Goal: Information Seeking & Learning: Learn about a topic

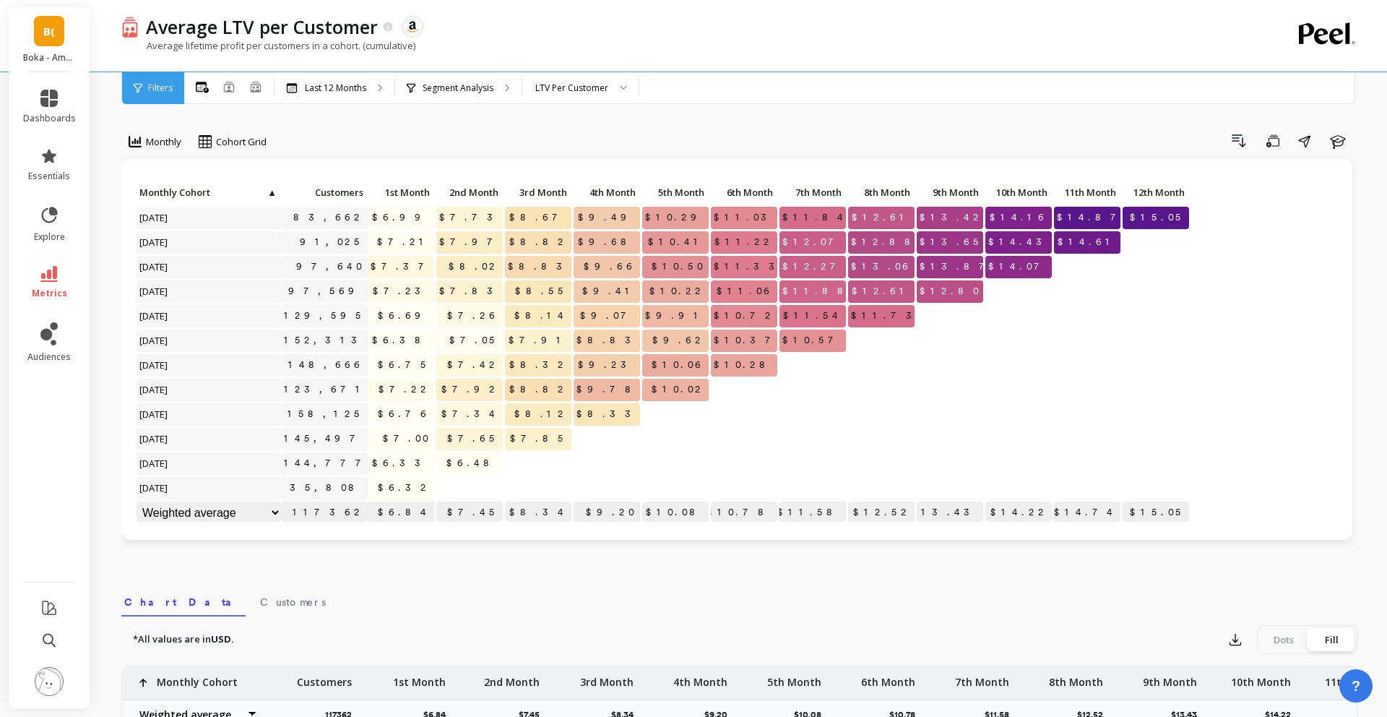
click at [42, 30] on link "B(" at bounding box center [49, 31] width 30 height 30
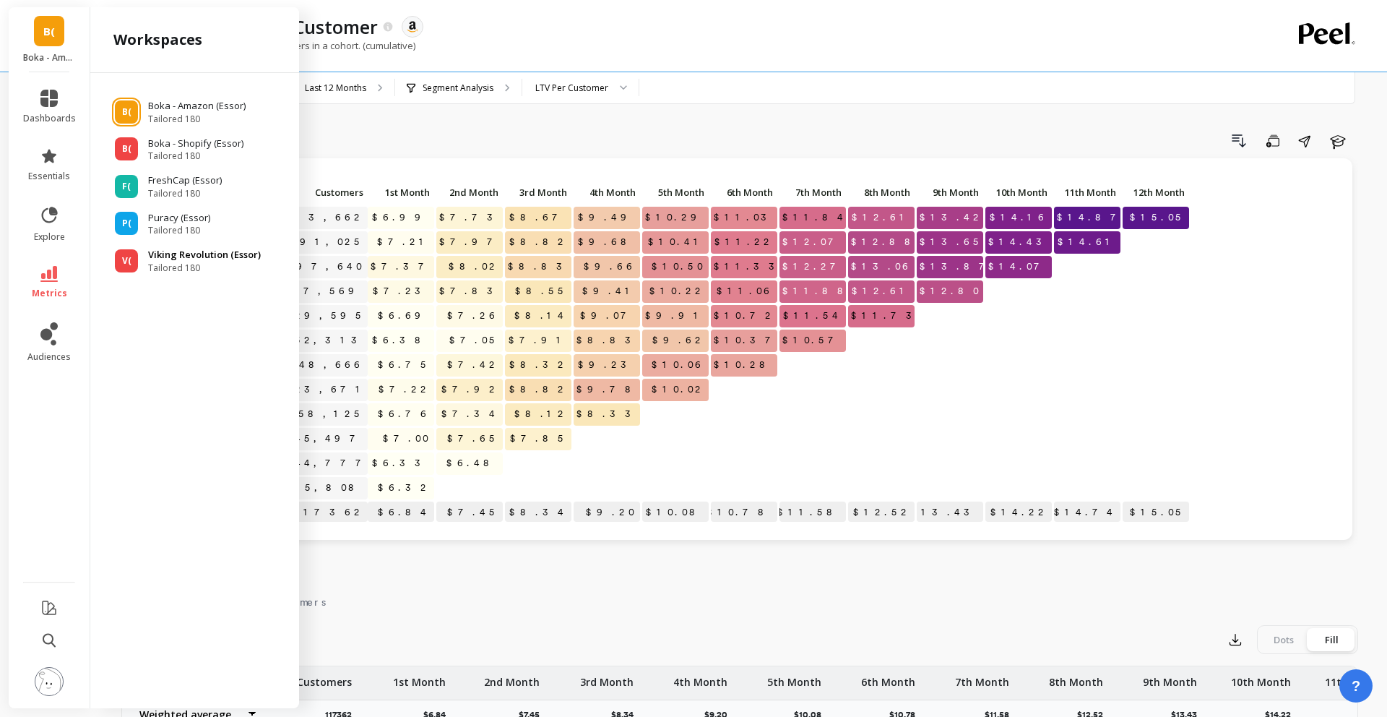
click at [120, 271] on div "V(" at bounding box center [126, 260] width 23 height 23
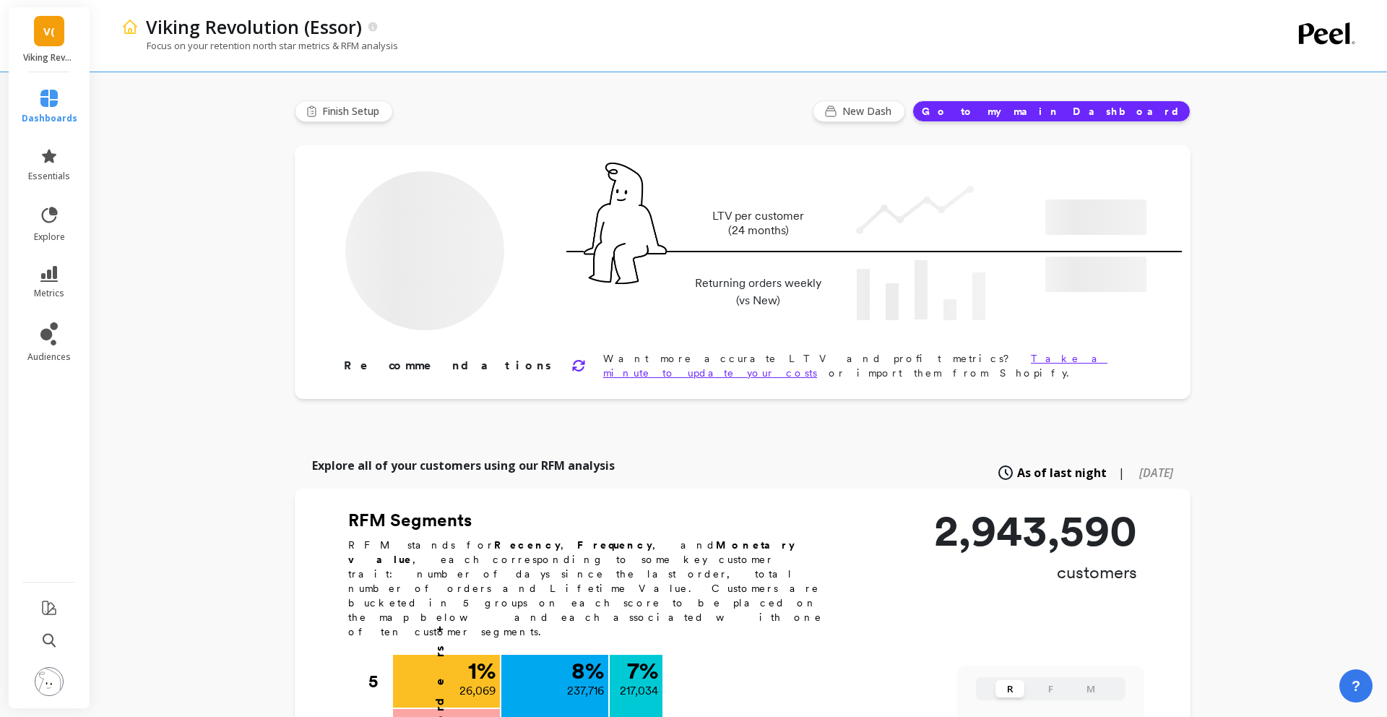
type input "Champions"
type input "217034"
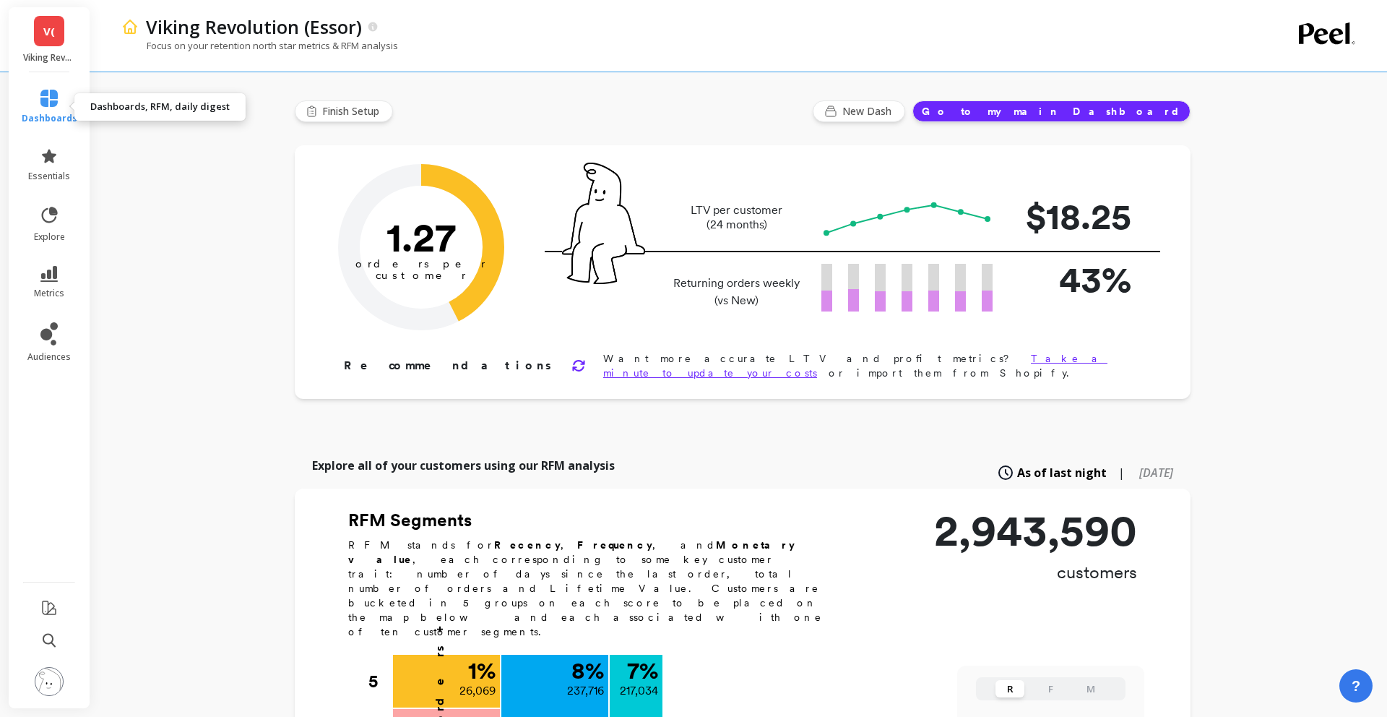
click at [43, 110] on link "dashboards" at bounding box center [50, 107] width 56 height 35
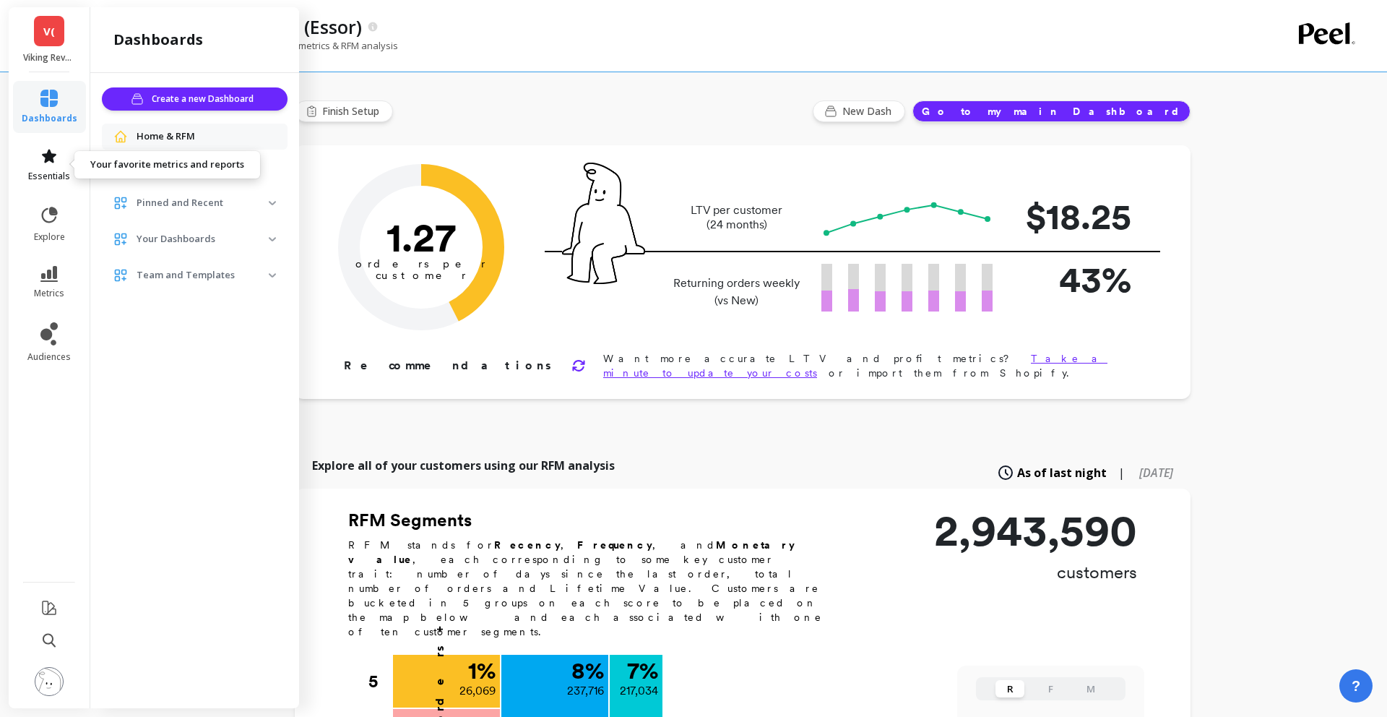
click at [54, 176] on span "essentials" at bounding box center [49, 176] width 42 height 12
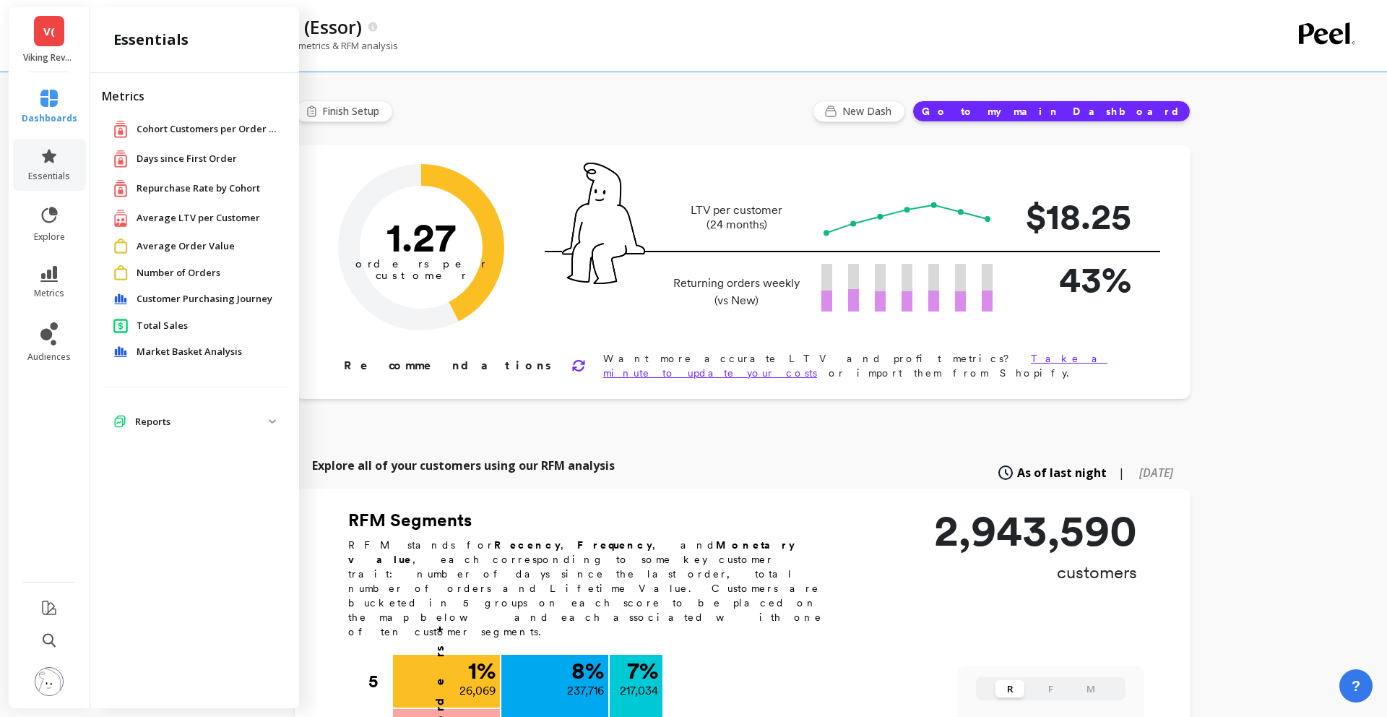
click at [59, 245] on li "explore" at bounding box center [49, 223] width 73 height 55
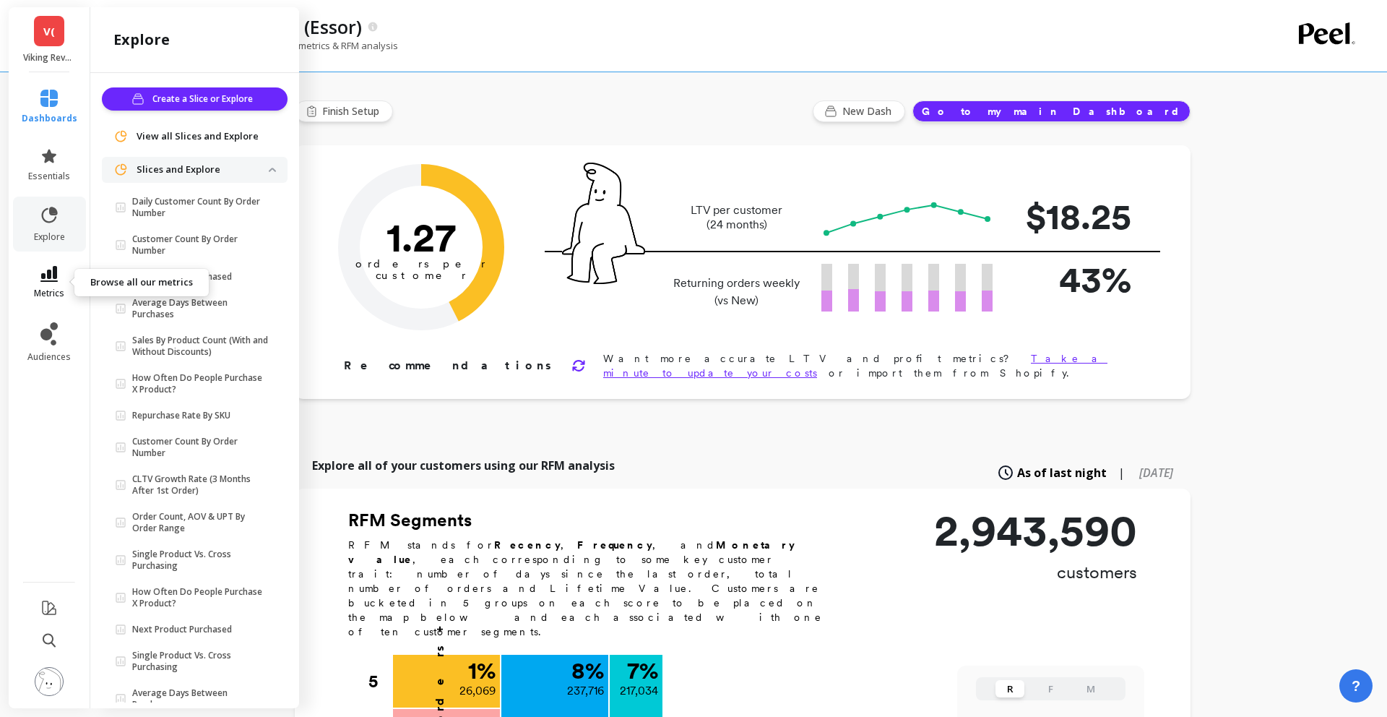
click at [53, 282] on link "metrics" at bounding box center [50, 282] width 56 height 33
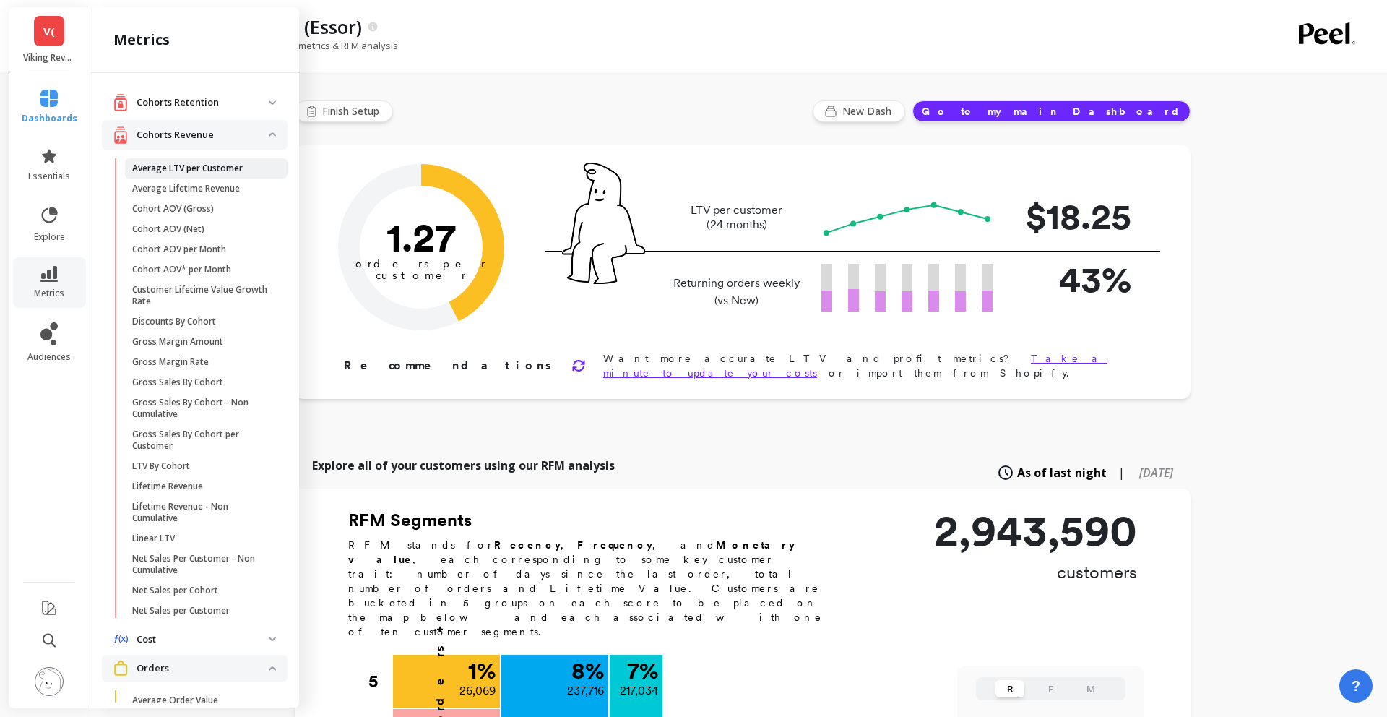
click at [155, 175] on link "Average LTV per Customer" at bounding box center [206, 168] width 163 height 20
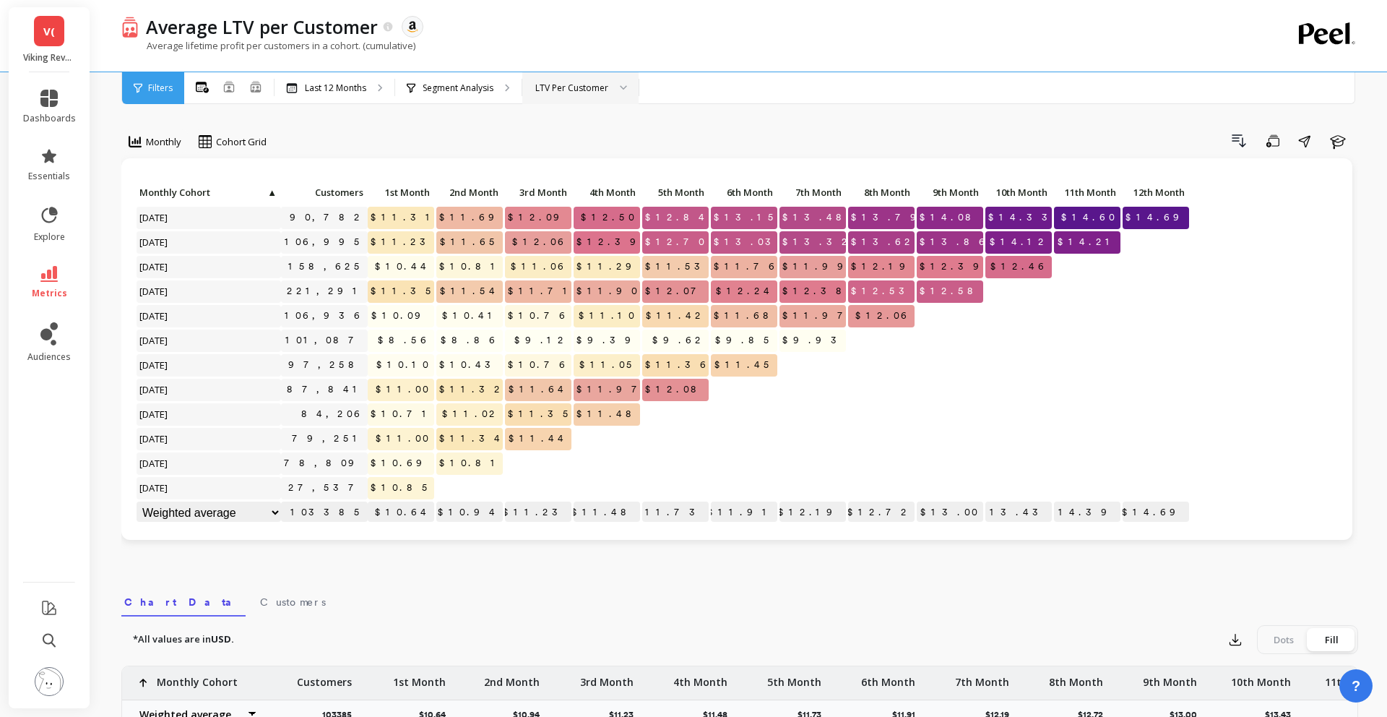
click at [536, 93] on div "LTV Per Customer" at bounding box center [571, 88] width 73 height 14
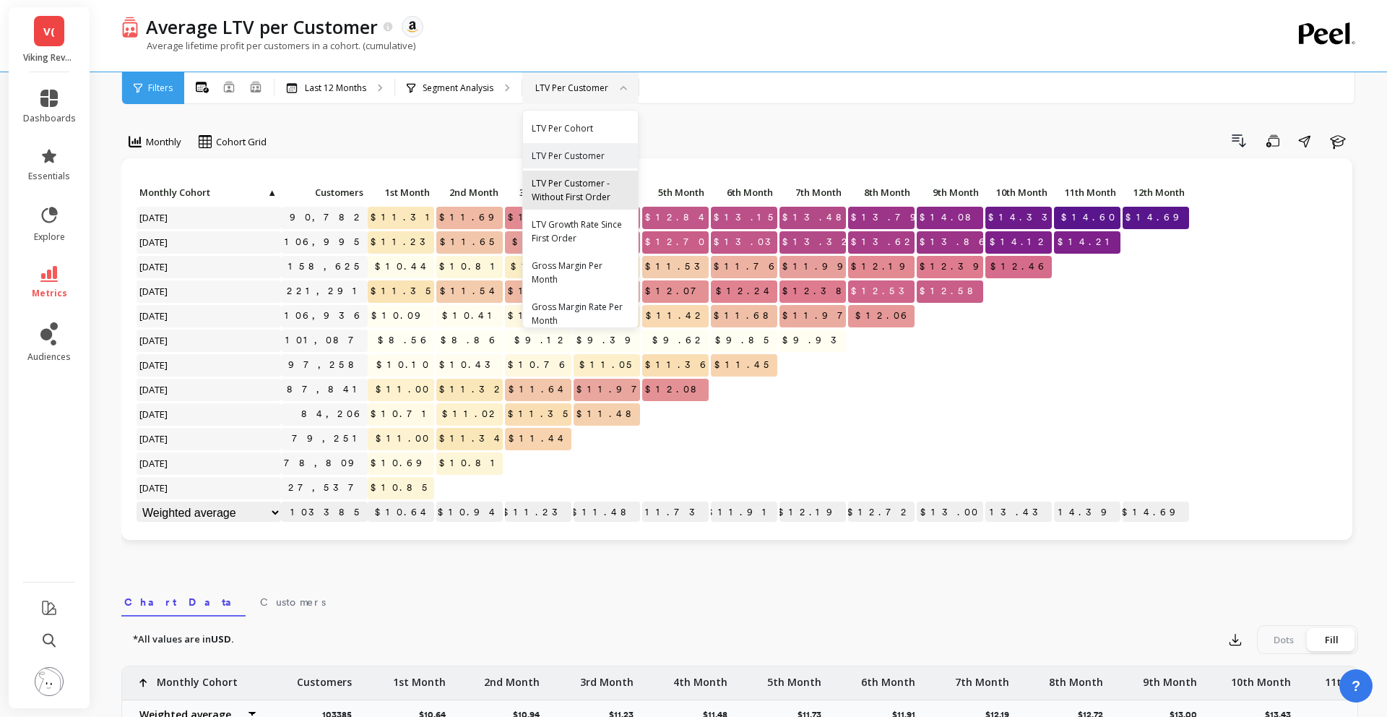
click at [569, 186] on div "LTV Per Customer - Without First Order" at bounding box center [581, 189] width 98 height 27
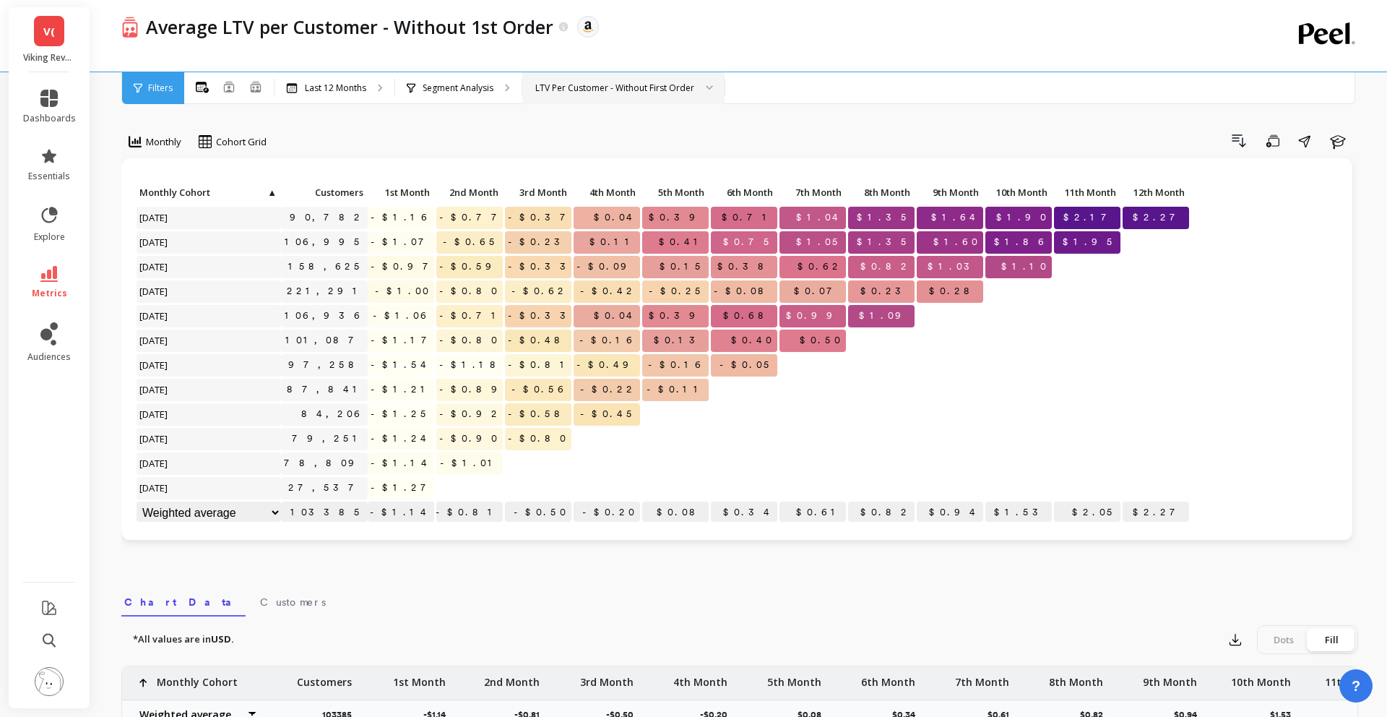
click at [565, 109] on div "Monthly Cohort Grid Drill Down Save Share Learn Click to create an audience 90,…" at bounding box center [739, 609] width 1237 height 1103
click at [566, 98] on div "LTV Per Customer - Without First Order" at bounding box center [623, 88] width 202 height 32
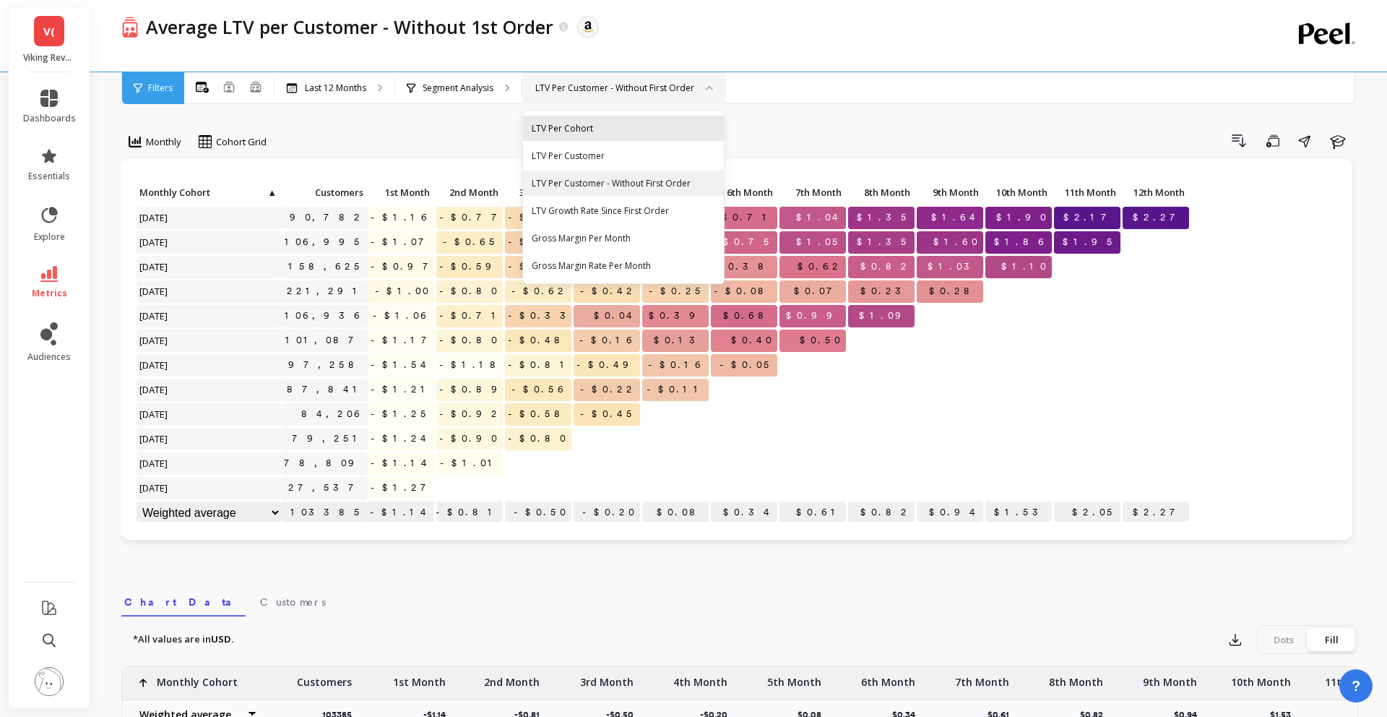
click at [553, 126] on div "LTV Per Cohort" at bounding box center [623, 128] width 183 height 14
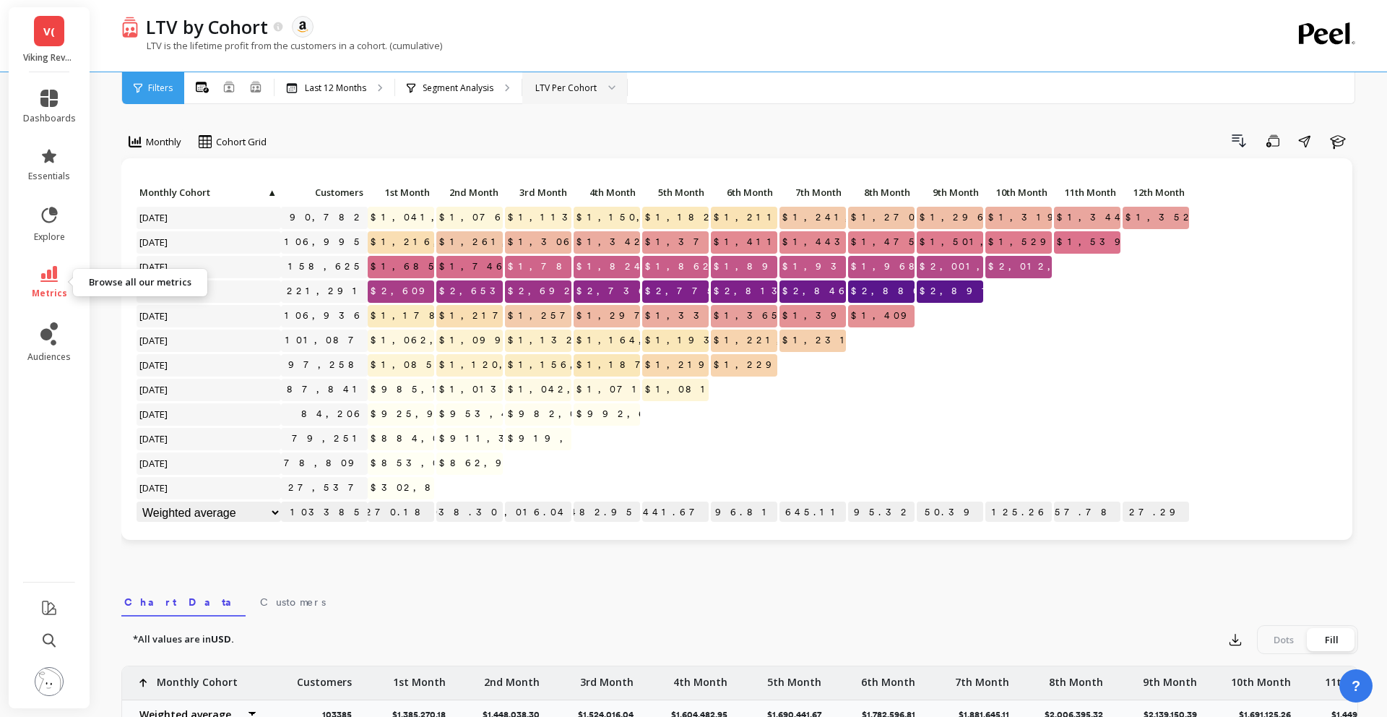
click at [69, 285] on link "metrics" at bounding box center [49, 282] width 53 height 33
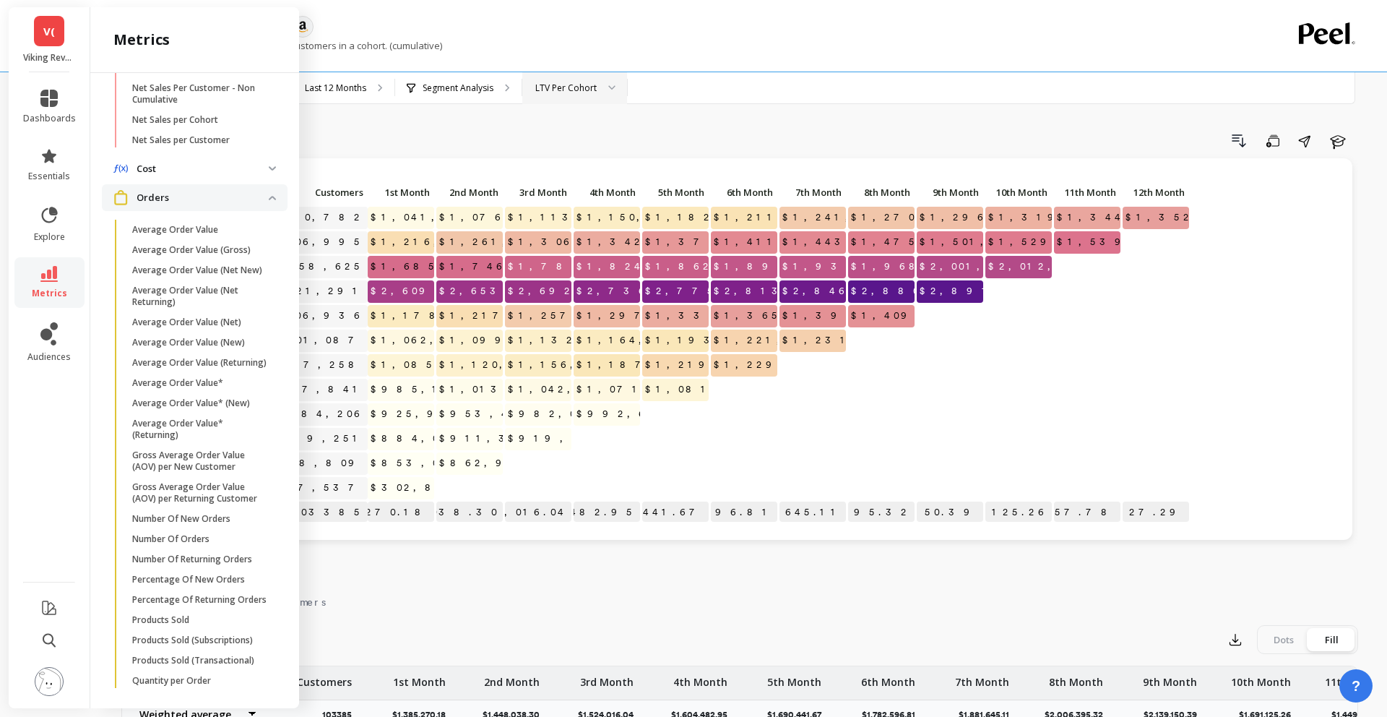
scroll to position [494, 0]
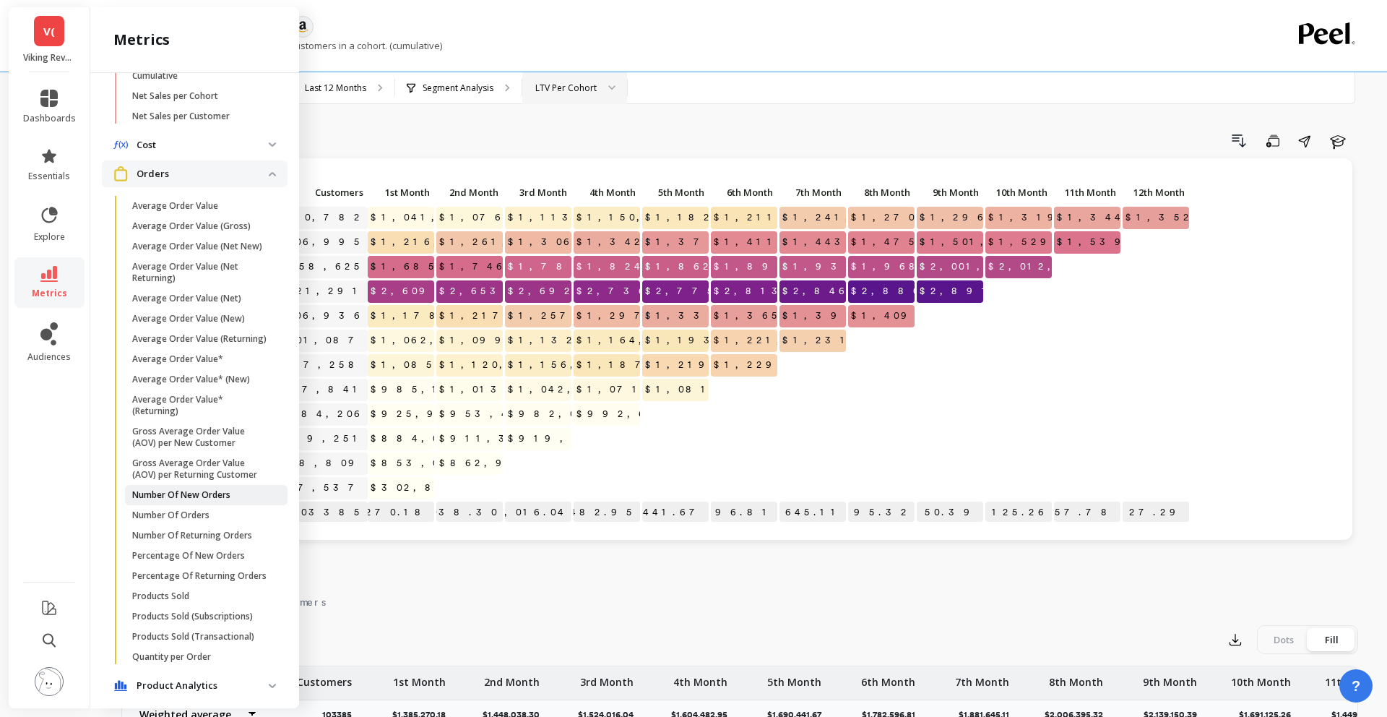
click at [206, 500] on p "Number Of New Orders" at bounding box center [181, 495] width 98 height 12
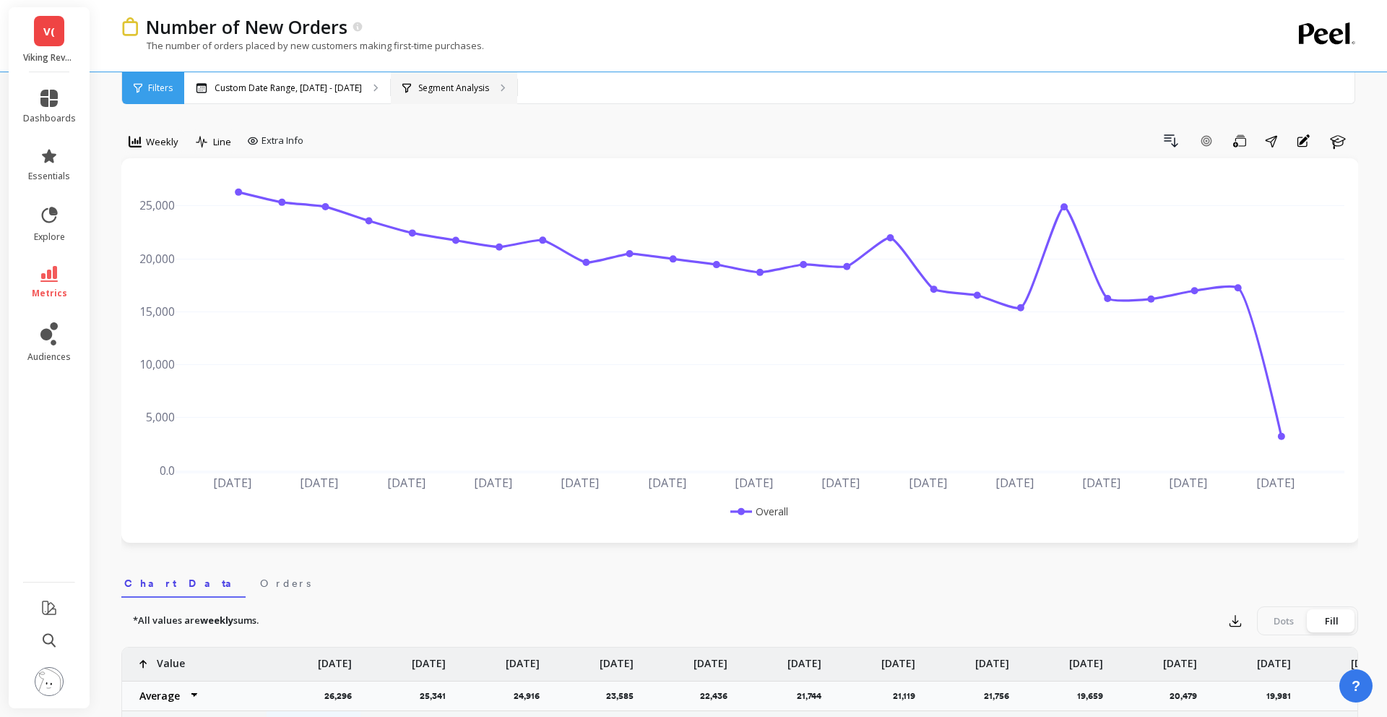
click at [420, 85] on p "Segment Analysis" at bounding box center [453, 88] width 71 height 12
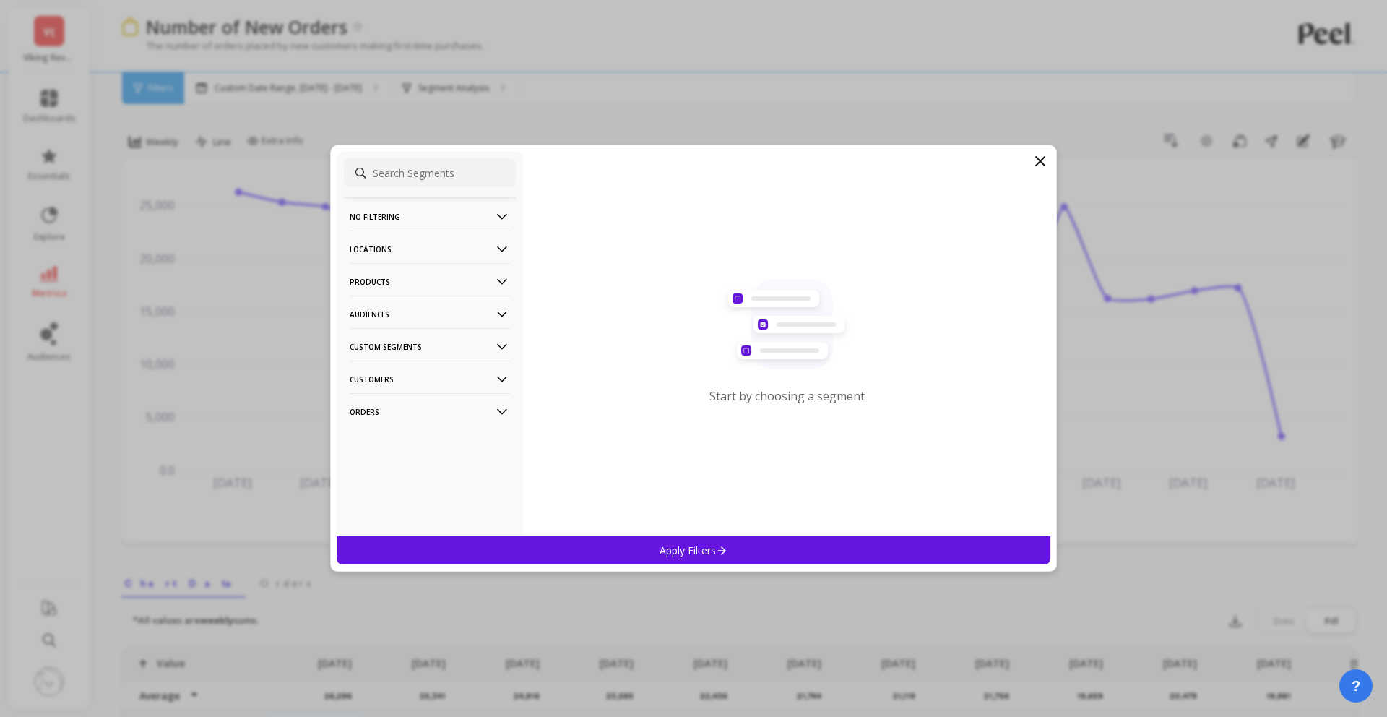
click at [381, 283] on p "Products" at bounding box center [430, 281] width 160 height 37
click at [368, 311] on p "ASIN" at bounding box center [362, 309] width 20 height 13
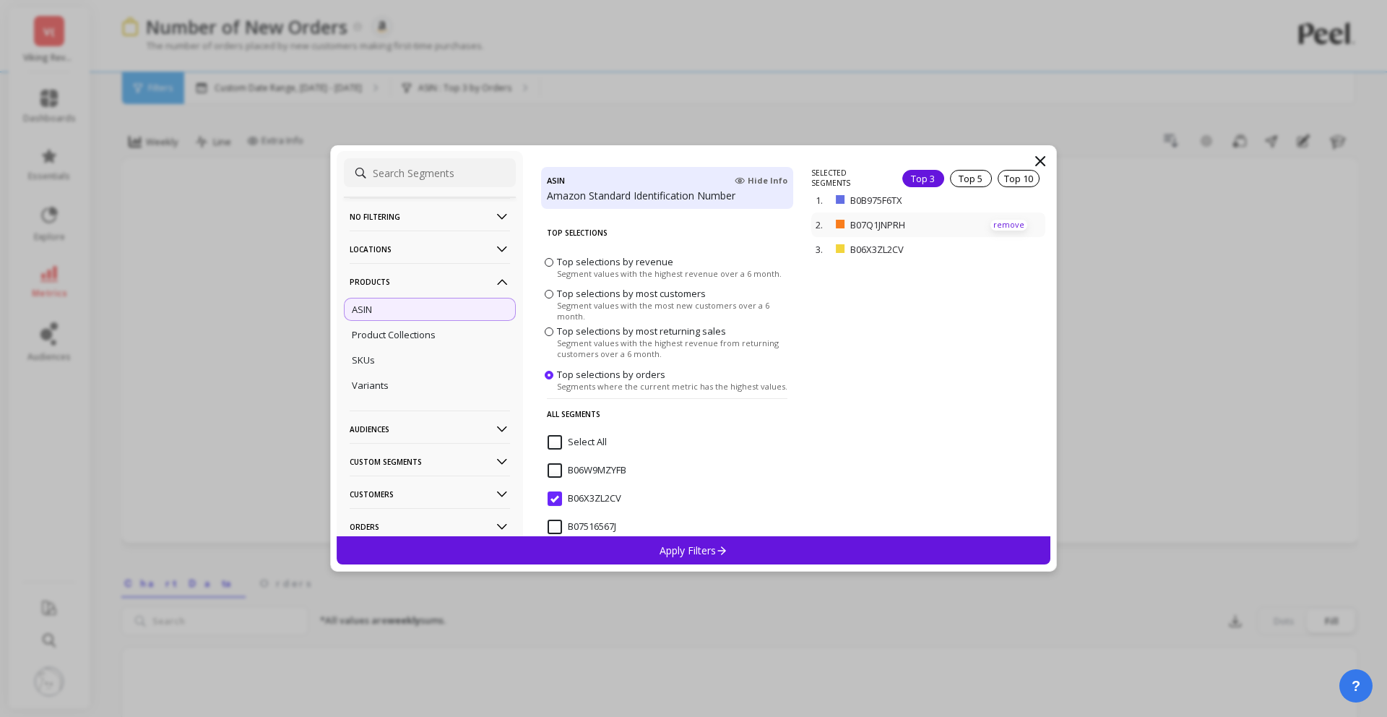
click at [1011, 222] on p "remove" at bounding box center [1008, 225] width 37 height 11
click at [1003, 197] on div "2. B06X3ZL2CV remove" at bounding box center [927, 204] width 233 height 25
click at [1005, 207] on p "remove" at bounding box center [1008, 204] width 37 height 11
click at [806, 542] on div "Apply Filters" at bounding box center [694, 550] width 714 height 28
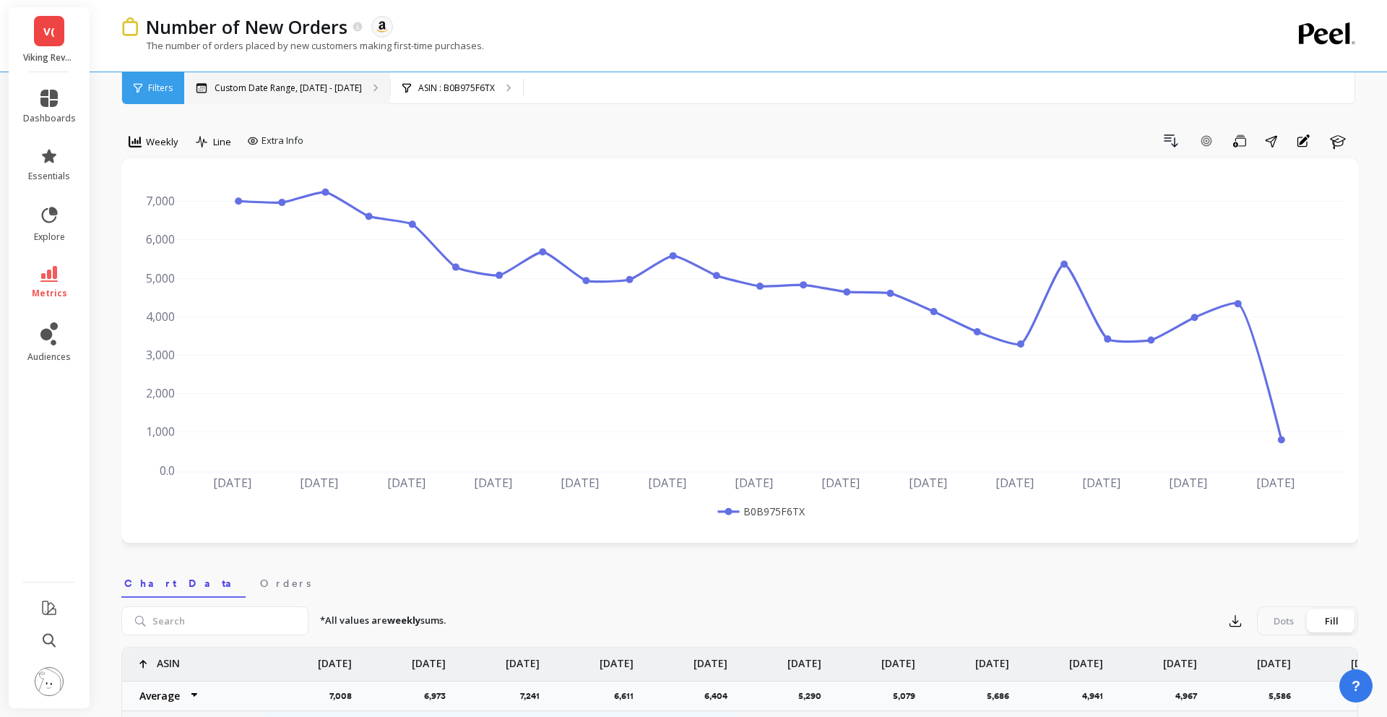
click at [316, 88] on p "Custom Date Range, [DATE] - [DATE]" at bounding box center [288, 88] width 147 height 12
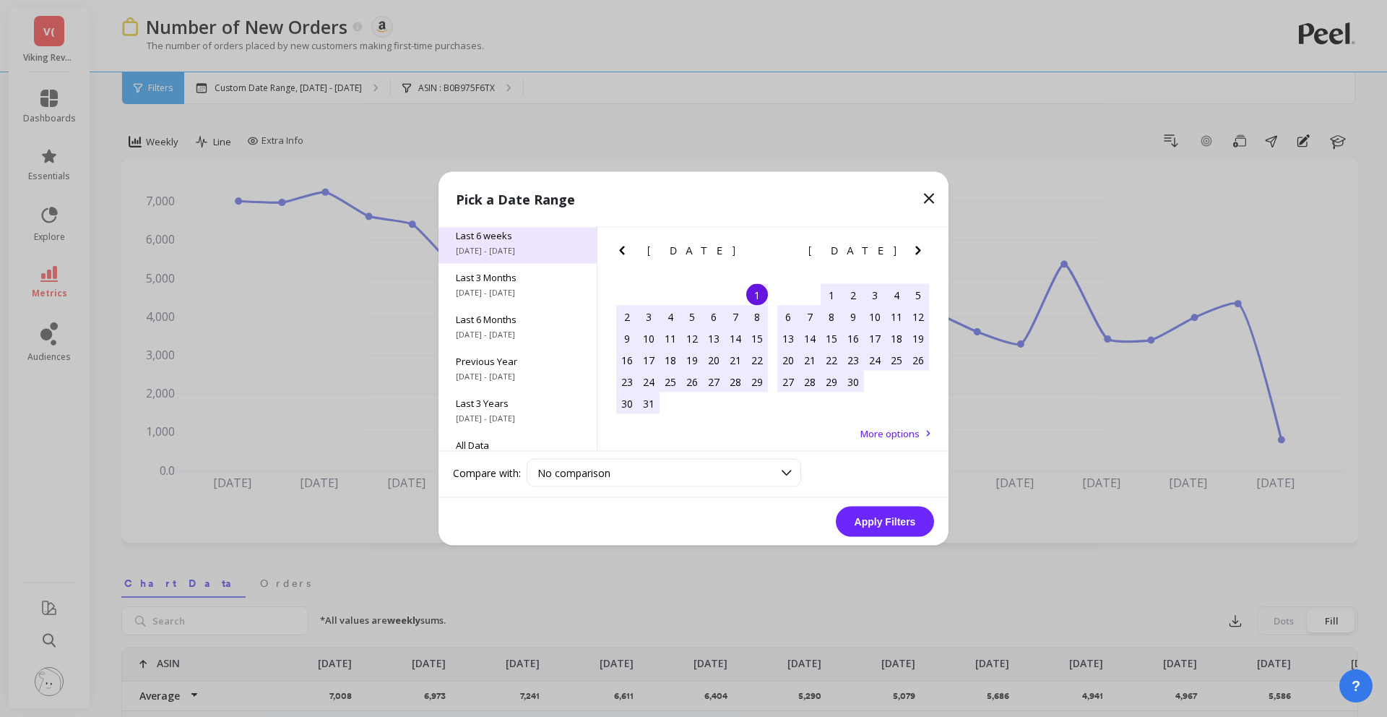
scroll to position [196, 0]
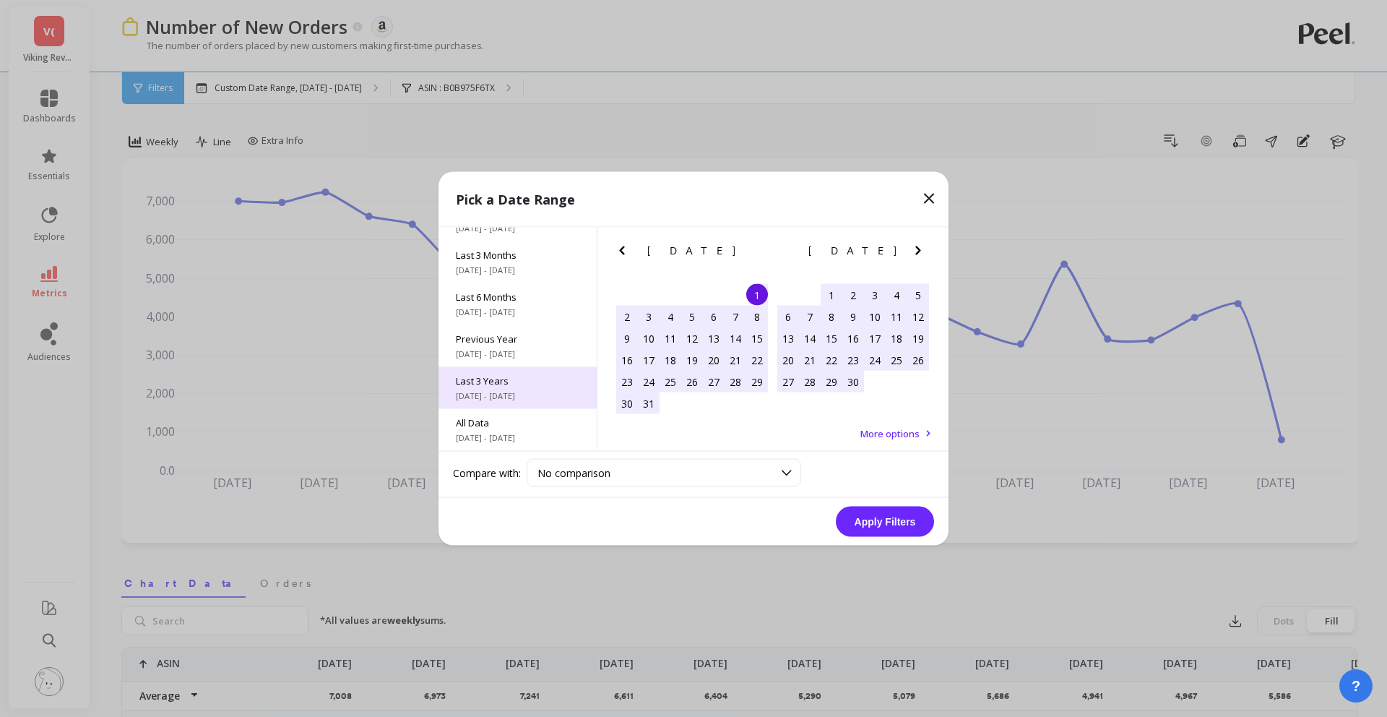
click at [485, 378] on span "Last 3 Years" at bounding box center [518, 380] width 124 height 13
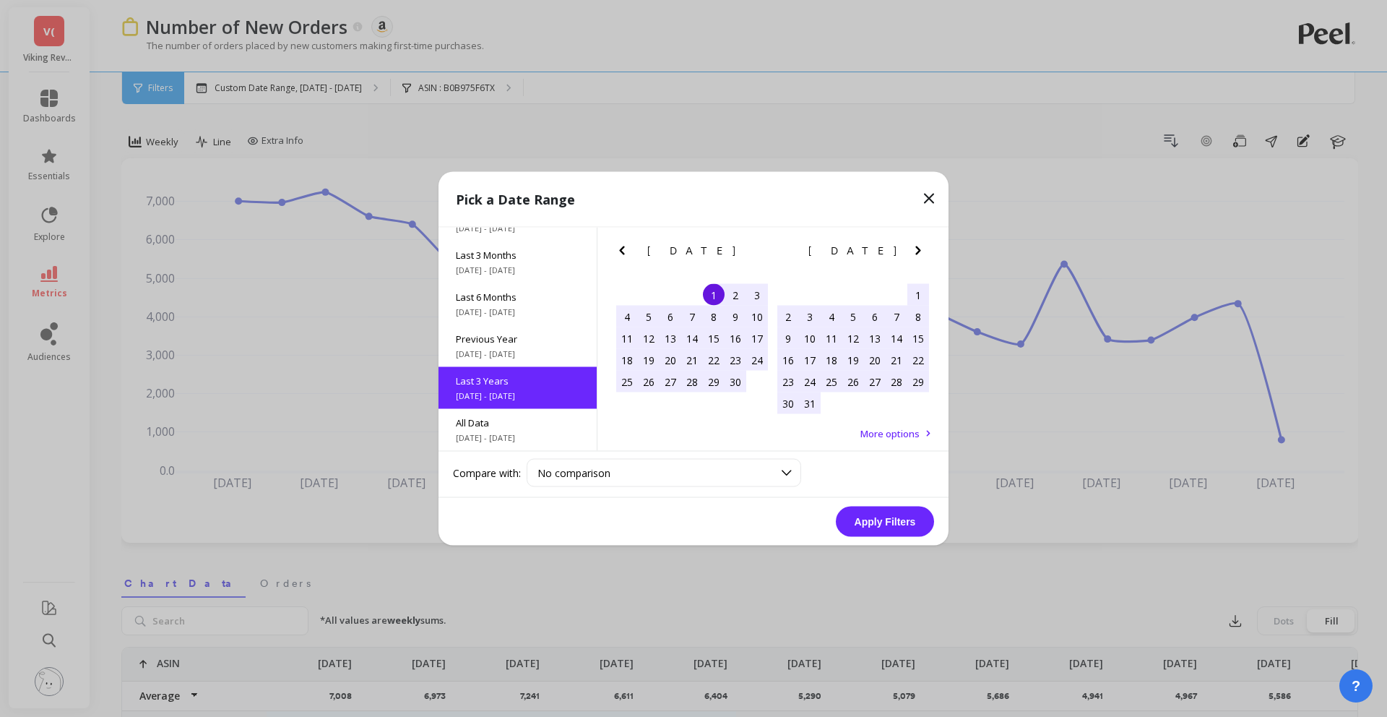
scroll to position [1, 0]
click at [858, 517] on button "Apply Filters" at bounding box center [885, 521] width 98 height 30
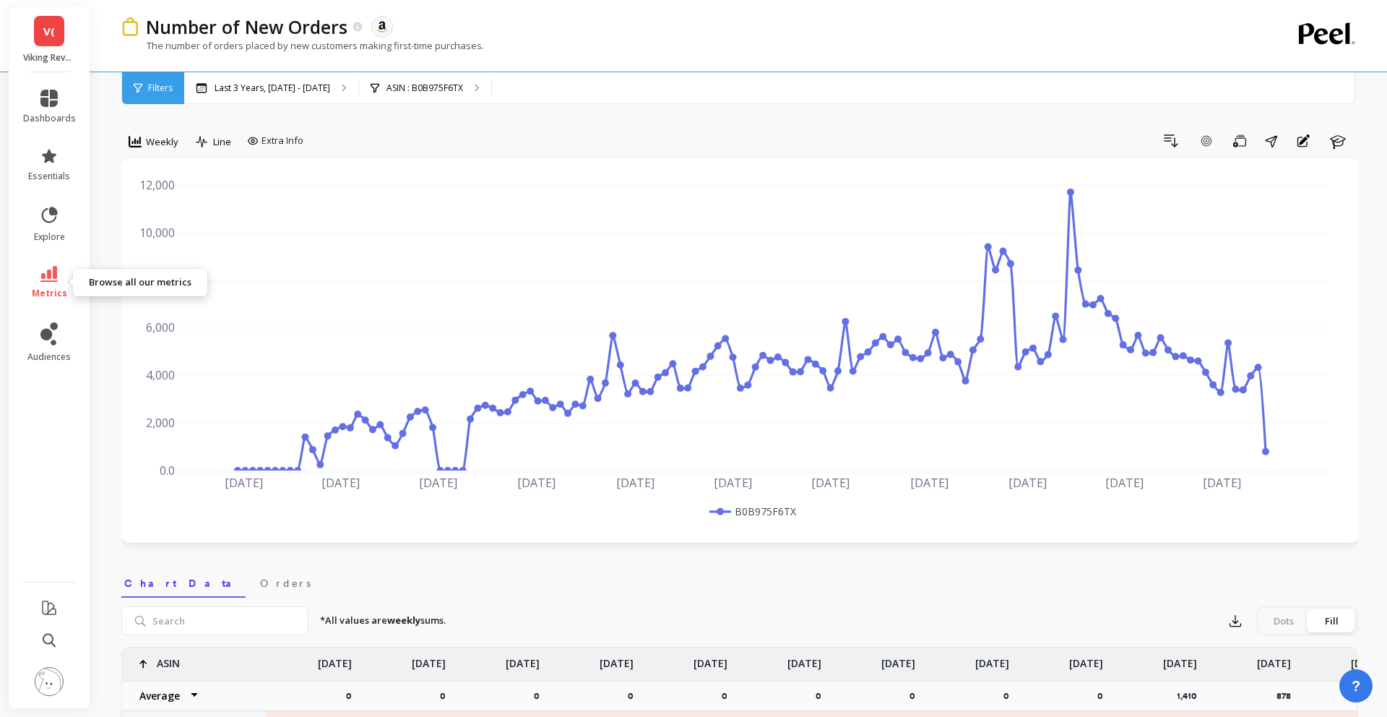
click at [63, 287] on span "metrics" at bounding box center [49, 293] width 35 height 12
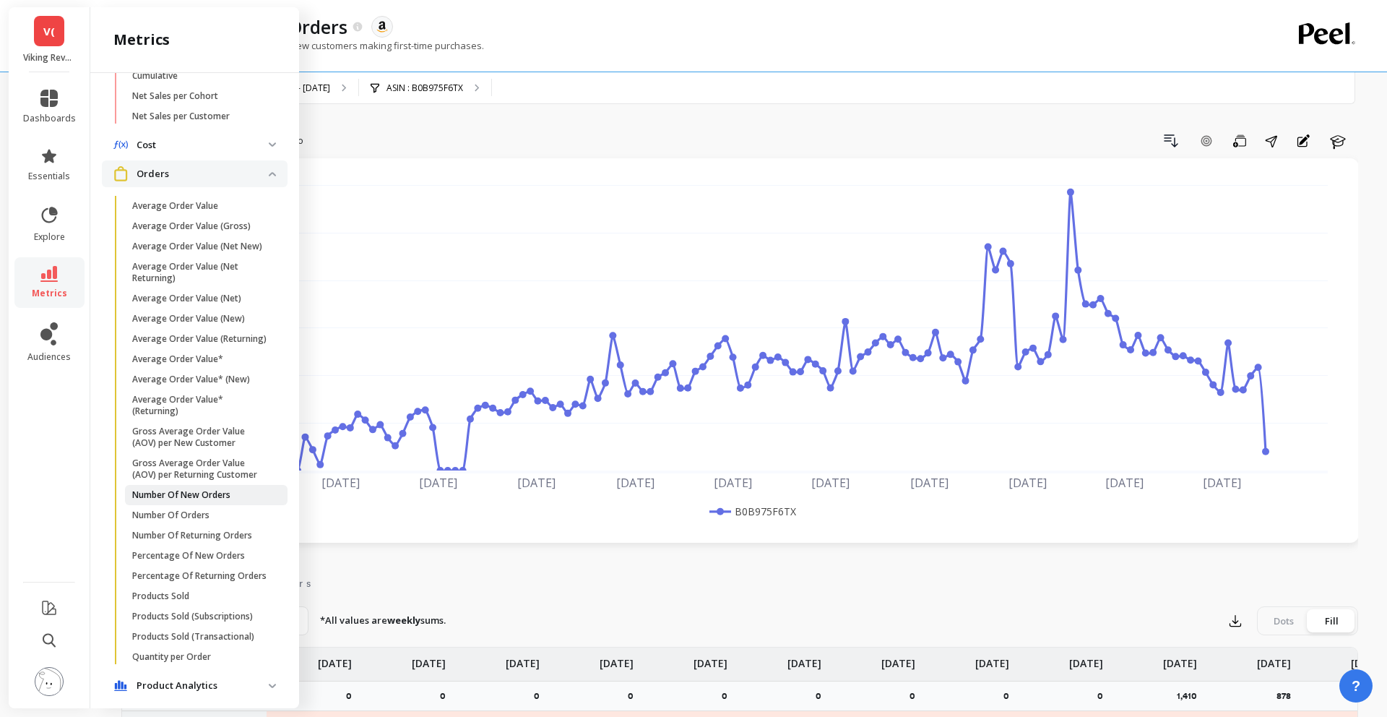
scroll to position [568, 0]
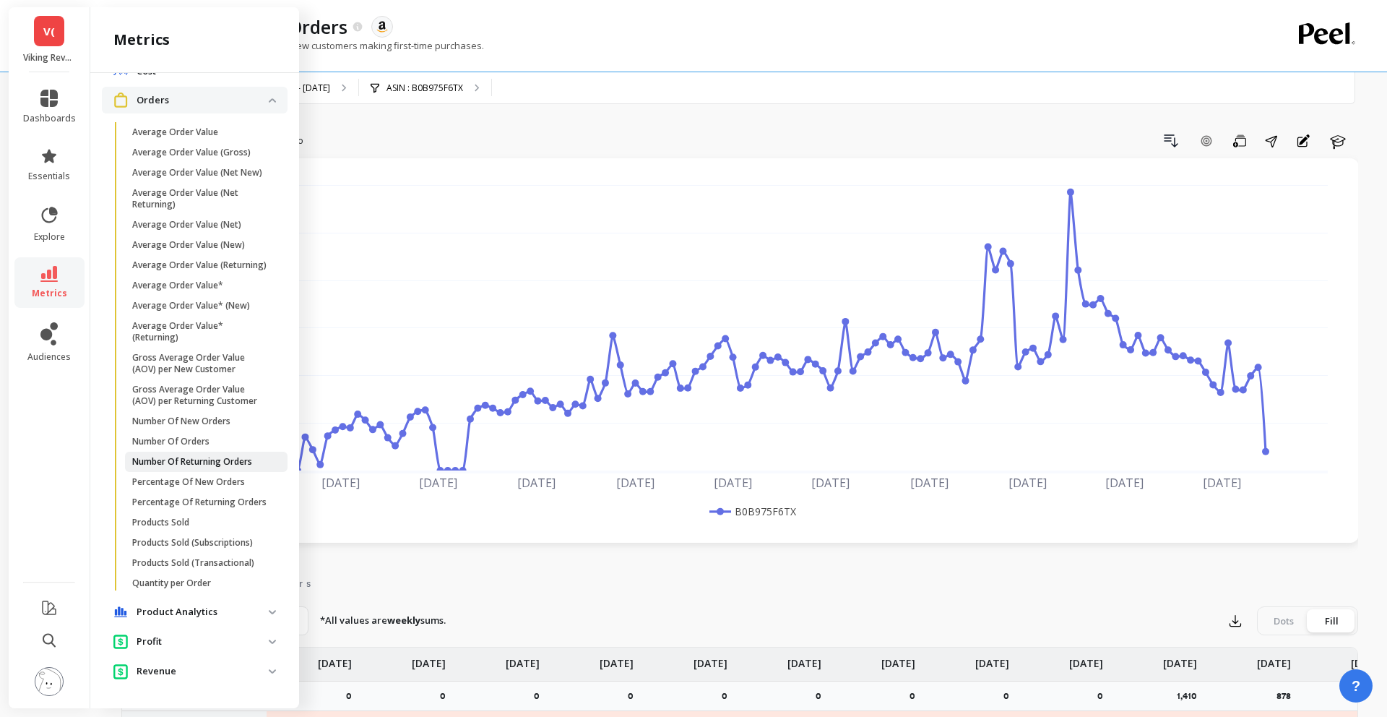
click at [163, 460] on p "Number Of Returning Orders" at bounding box center [192, 462] width 120 height 12
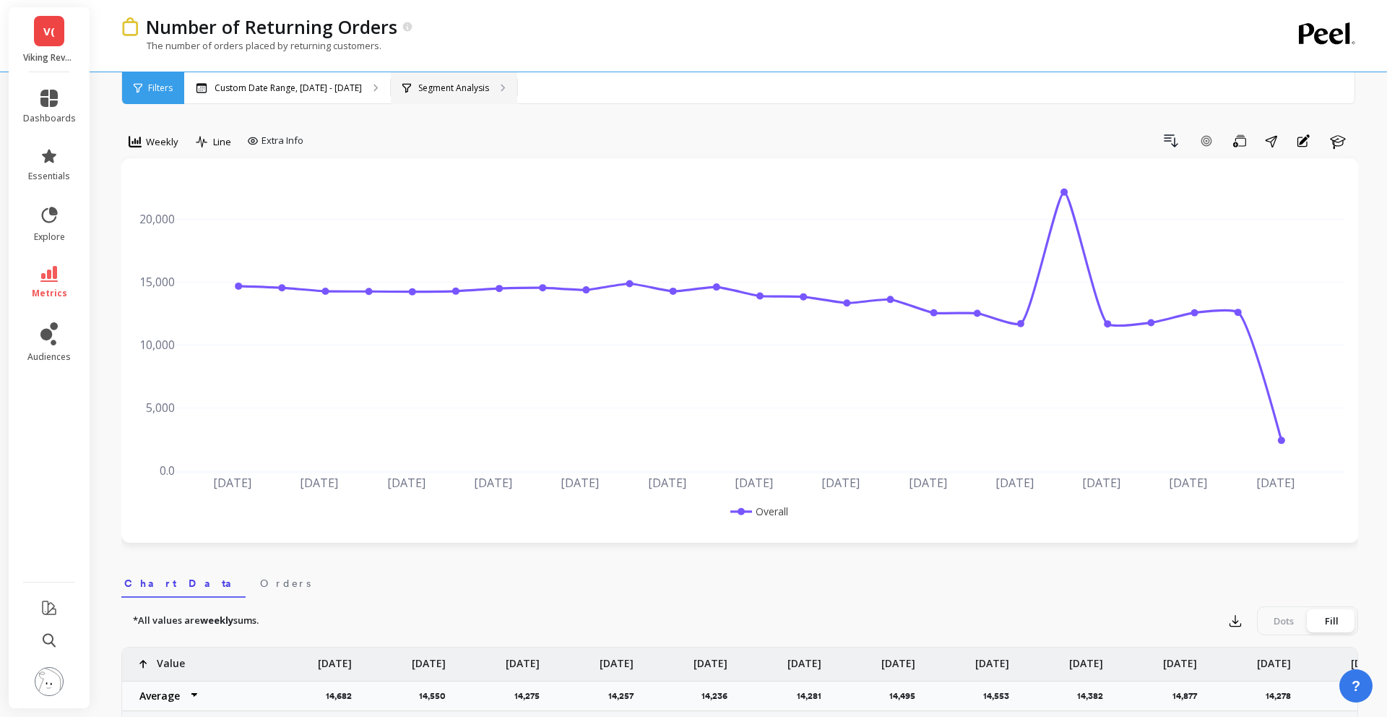
click at [416, 79] on div "Segment Analysis" at bounding box center [454, 88] width 126 height 32
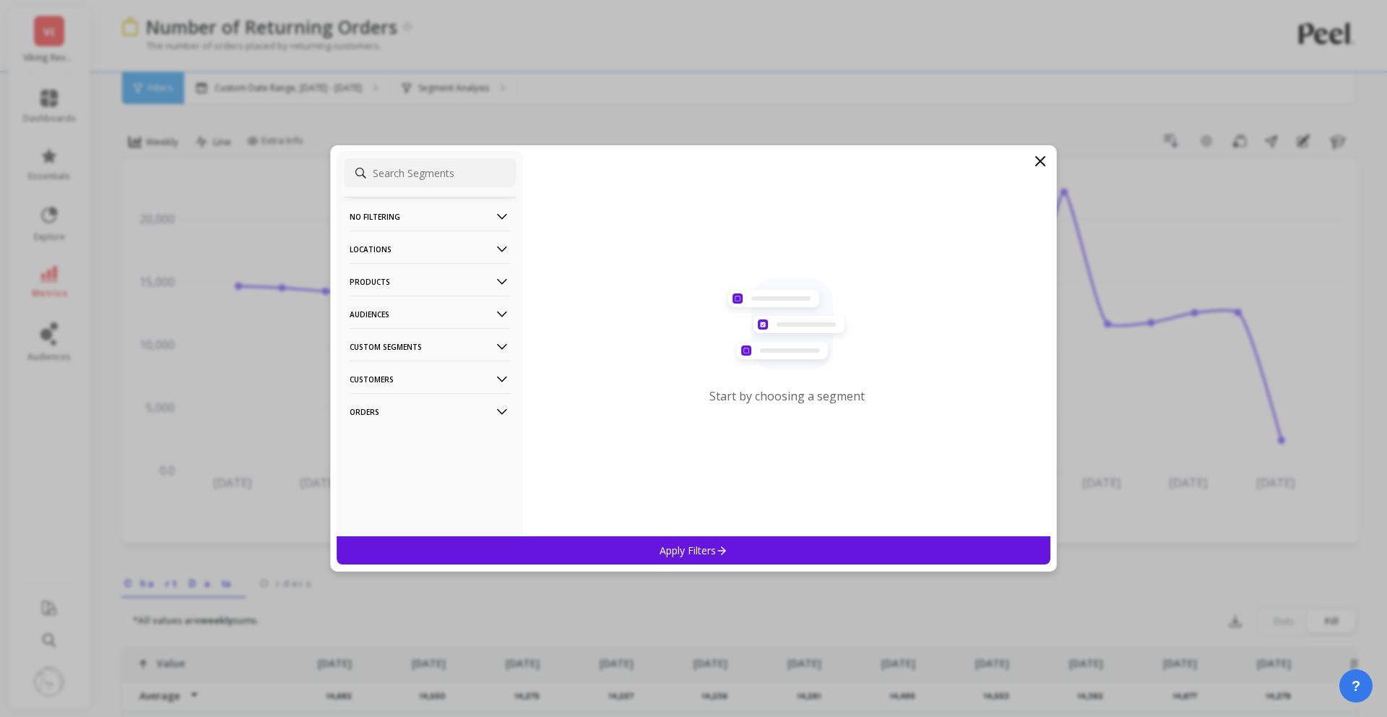
click at [389, 283] on p "Products" at bounding box center [430, 281] width 160 height 37
click at [390, 307] on div "ASIN" at bounding box center [430, 309] width 172 height 23
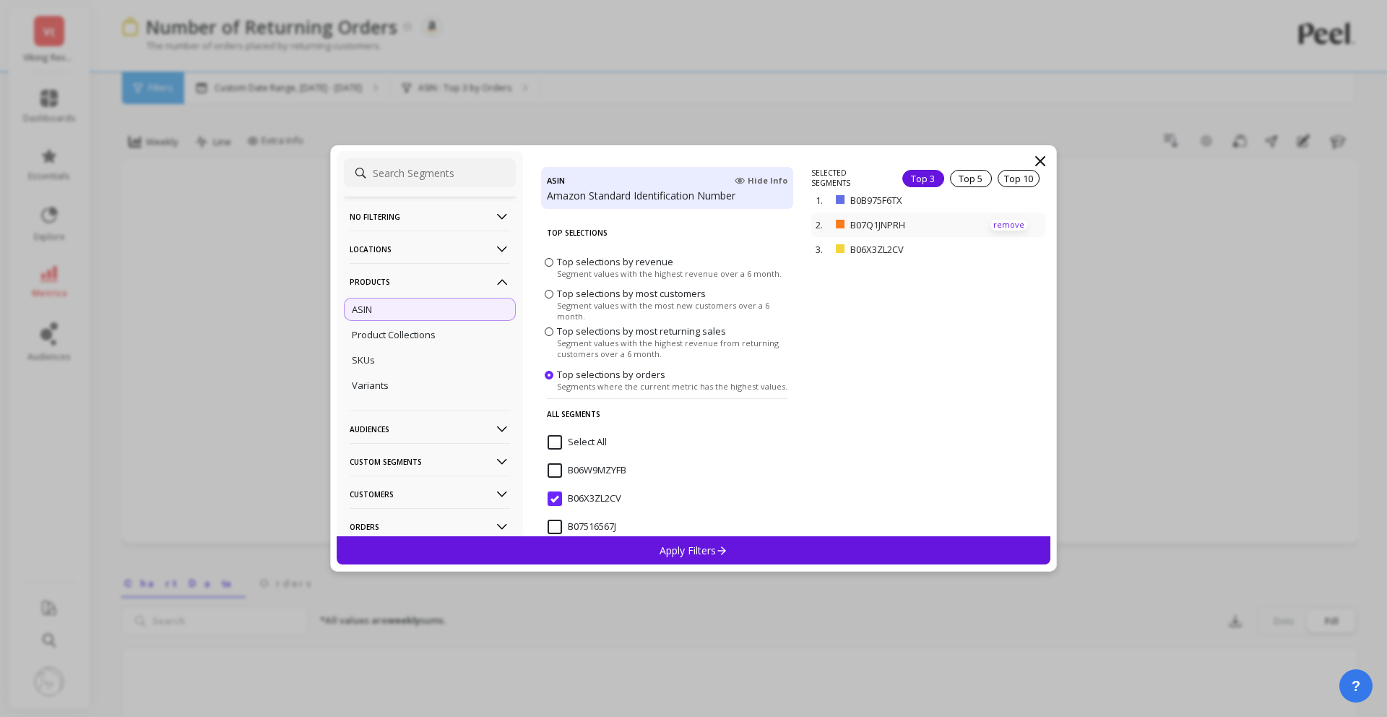
click at [1003, 227] on p "remove" at bounding box center [1008, 225] width 37 height 11
click at [1003, 204] on p "remove" at bounding box center [1008, 204] width 37 height 11
click at [794, 552] on div "Apply Filters" at bounding box center [694, 550] width 714 height 28
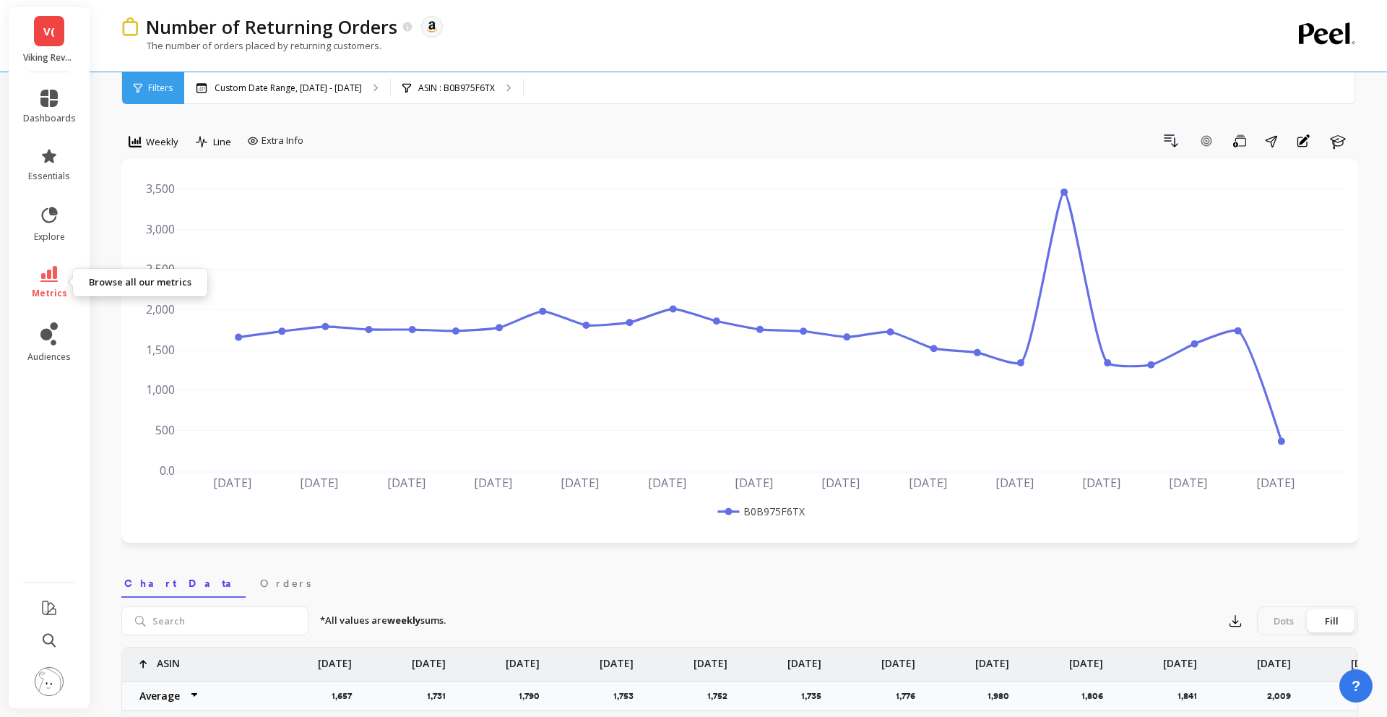
click at [53, 298] on span "metrics" at bounding box center [49, 293] width 35 height 12
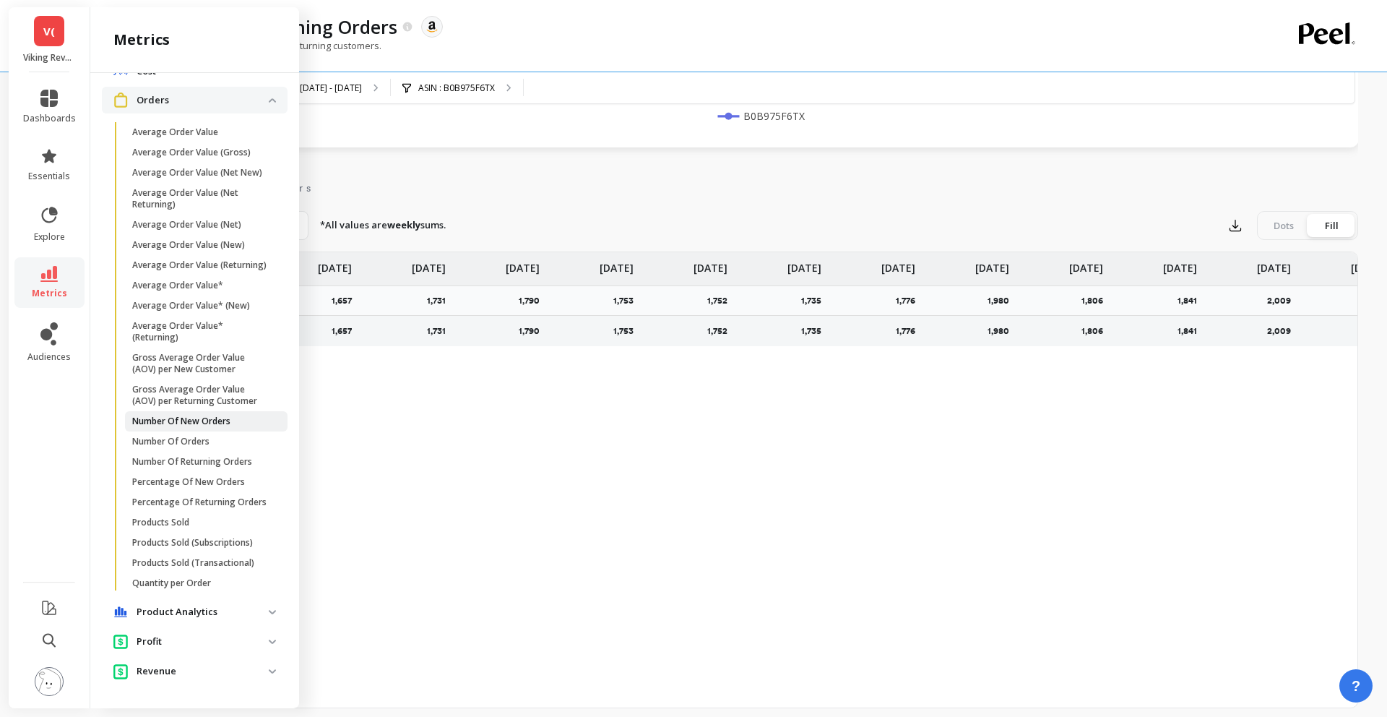
scroll to position [428, 0]
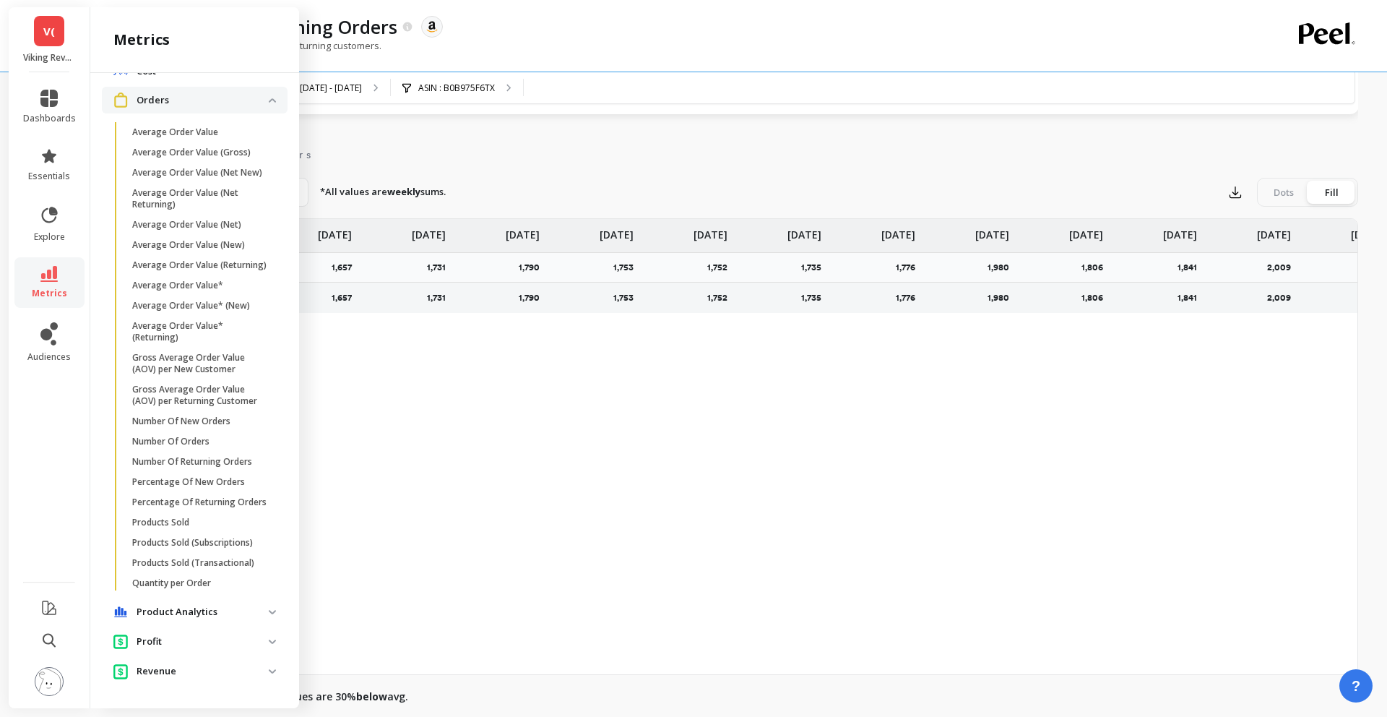
click at [189, 615] on p "Product Analytics" at bounding box center [203, 612] width 132 height 14
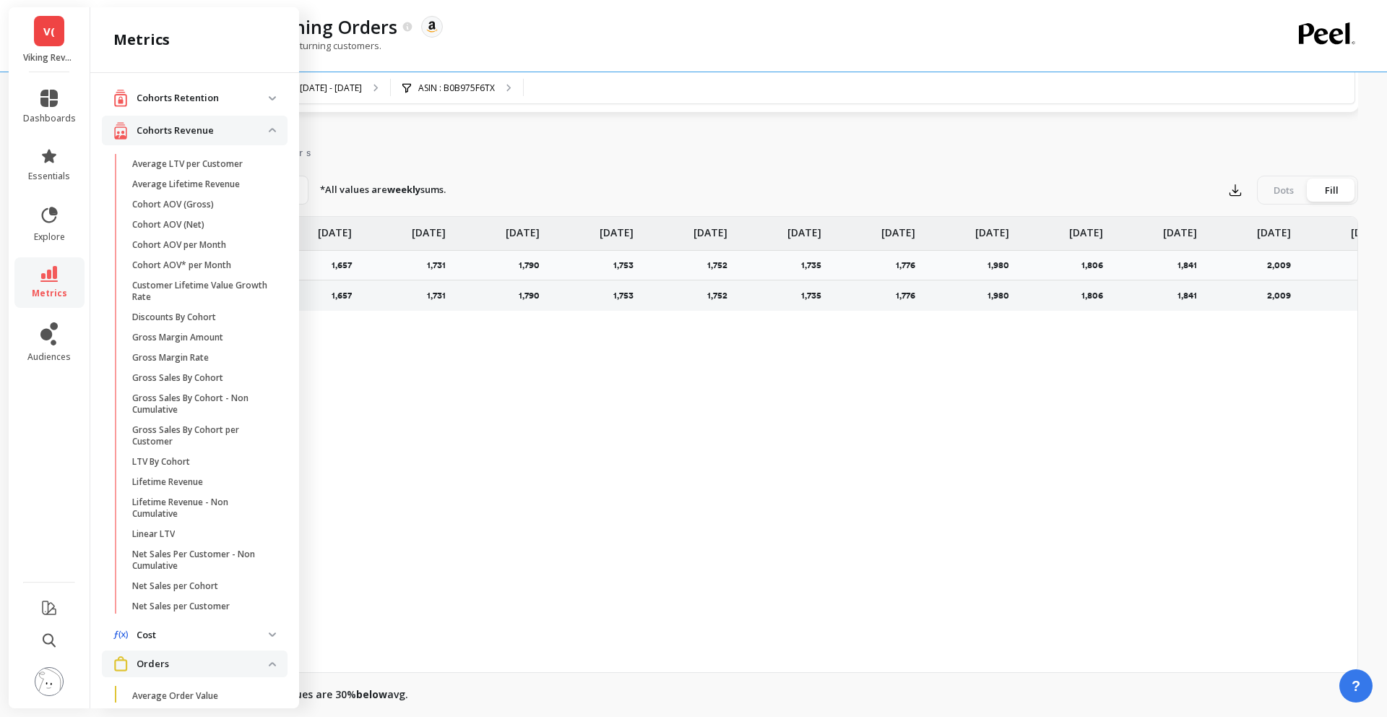
scroll to position [0, 0]
click at [154, 76] on div "Cohorts Retention Cohort Customers per Count Of Days With Order Cohort Customer…" at bounding box center [194, 387] width 209 height 629
click at [154, 91] on retention "Cohorts Retention" at bounding box center [195, 102] width 186 height 30
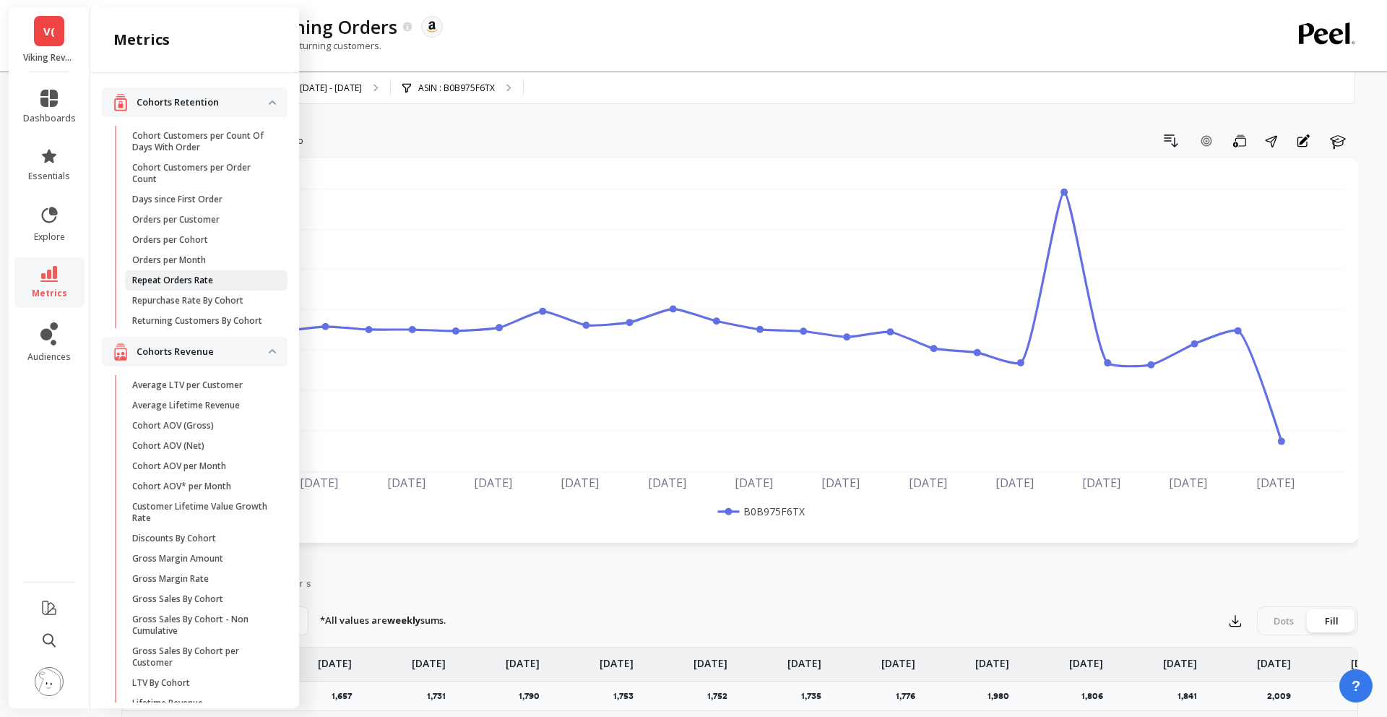
click at [168, 288] on link "Repeat Orders Rate" at bounding box center [206, 280] width 163 height 20
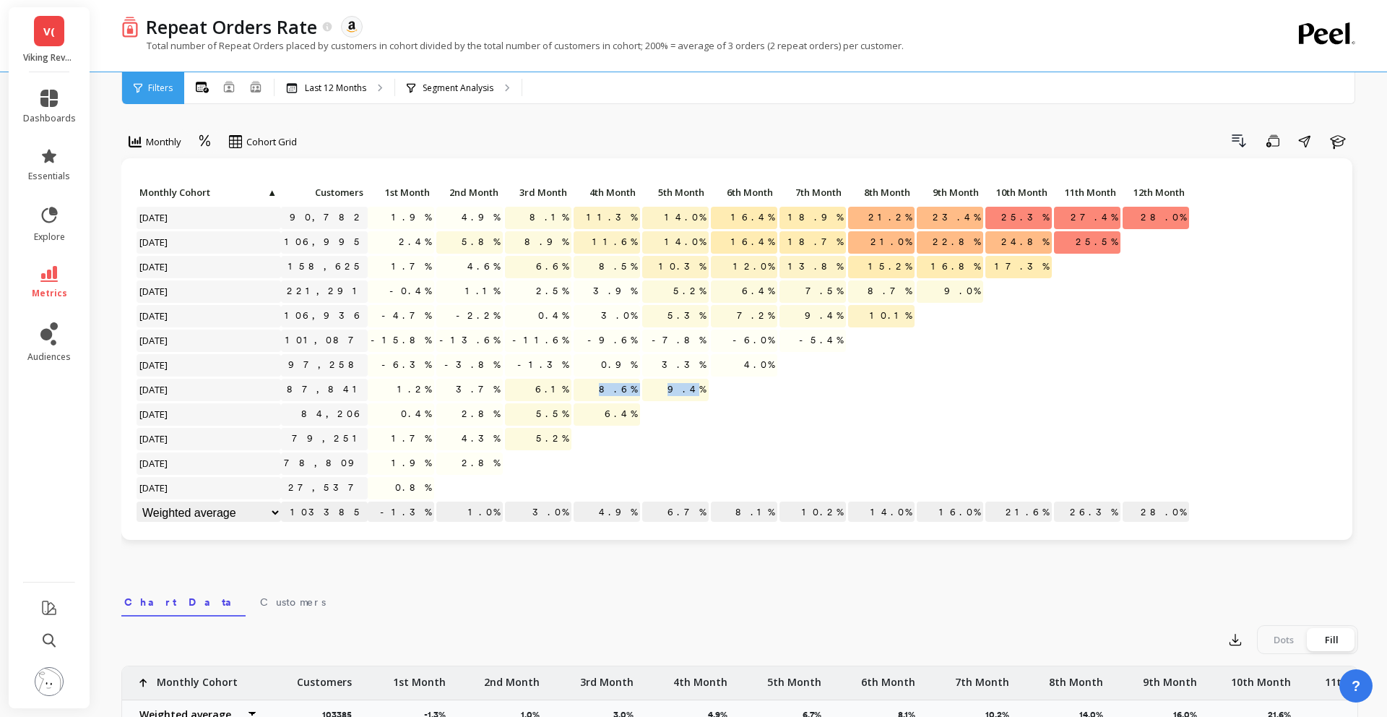
drag, startPoint x: 610, startPoint y: 384, endPoint x: 696, endPoint y: 383, distance: 86.0
click at [696, 383] on div "Click to create an audience 90,782 1.9% 4.9% 8.1% 11.3% 14.0% 16.4% 18.9% 21.2%…" at bounding box center [663, 354] width 1055 height 344
drag, startPoint x: 446, startPoint y: 444, endPoint x: 592, endPoint y: 433, distance: 146.3
click at [592, 433] on div "Click to create an audience 90,782 1.9% 4.9% 8.1% 11.3% 14.0% 16.4% 18.9% 21.2%…" at bounding box center [663, 354] width 1055 height 344
click at [62, 266] on link "metrics" at bounding box center [49, 282] width 53 height 33
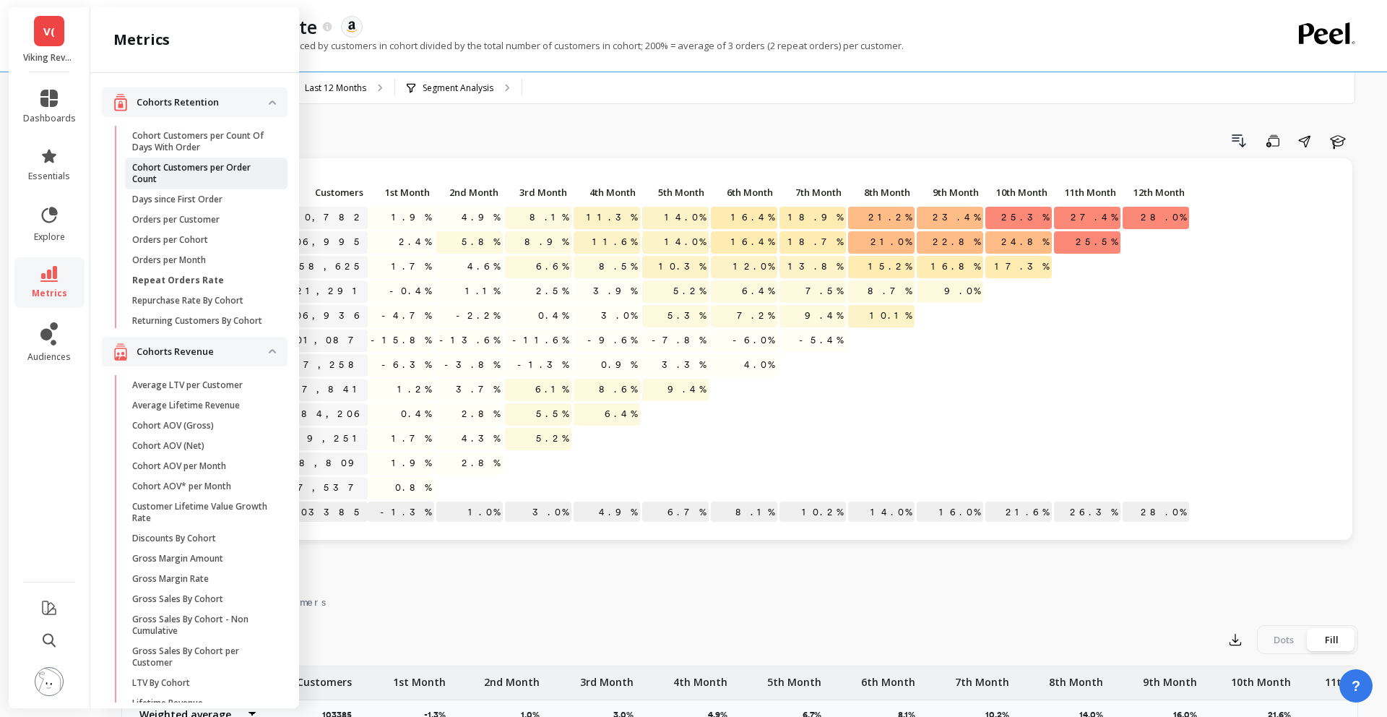
scroll to position [1, 0]
click at [184, 381] on p "Average LTV per Customer" at bounding box center [187, 385] width 111 height 12
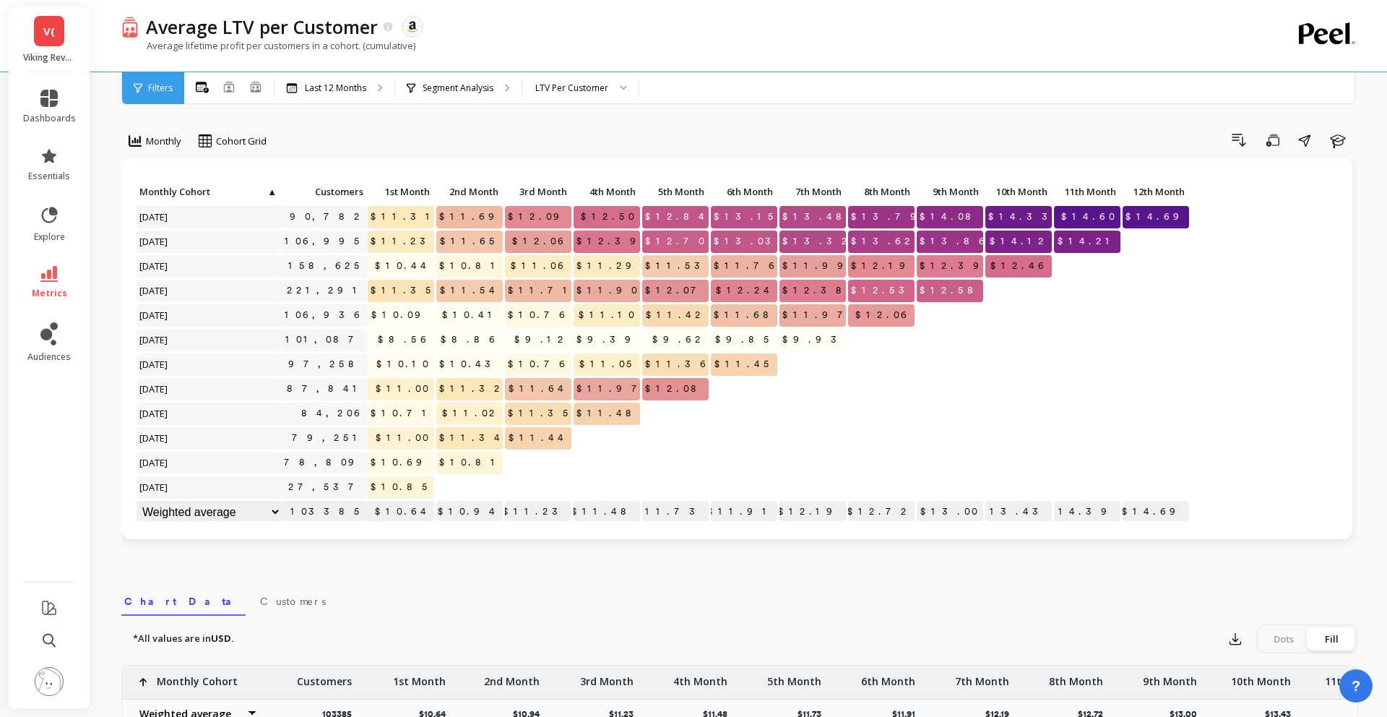
click at [441, 105] on div "Monthly Cohort Grid Drill Down Save Share Learn Click to create an audience 90,…" at bounding box center [739, 608] width 1237 height 1103
click at [441, 101] on div "Segment Analysis" at bounding box center [458, 88] width 126 height 32
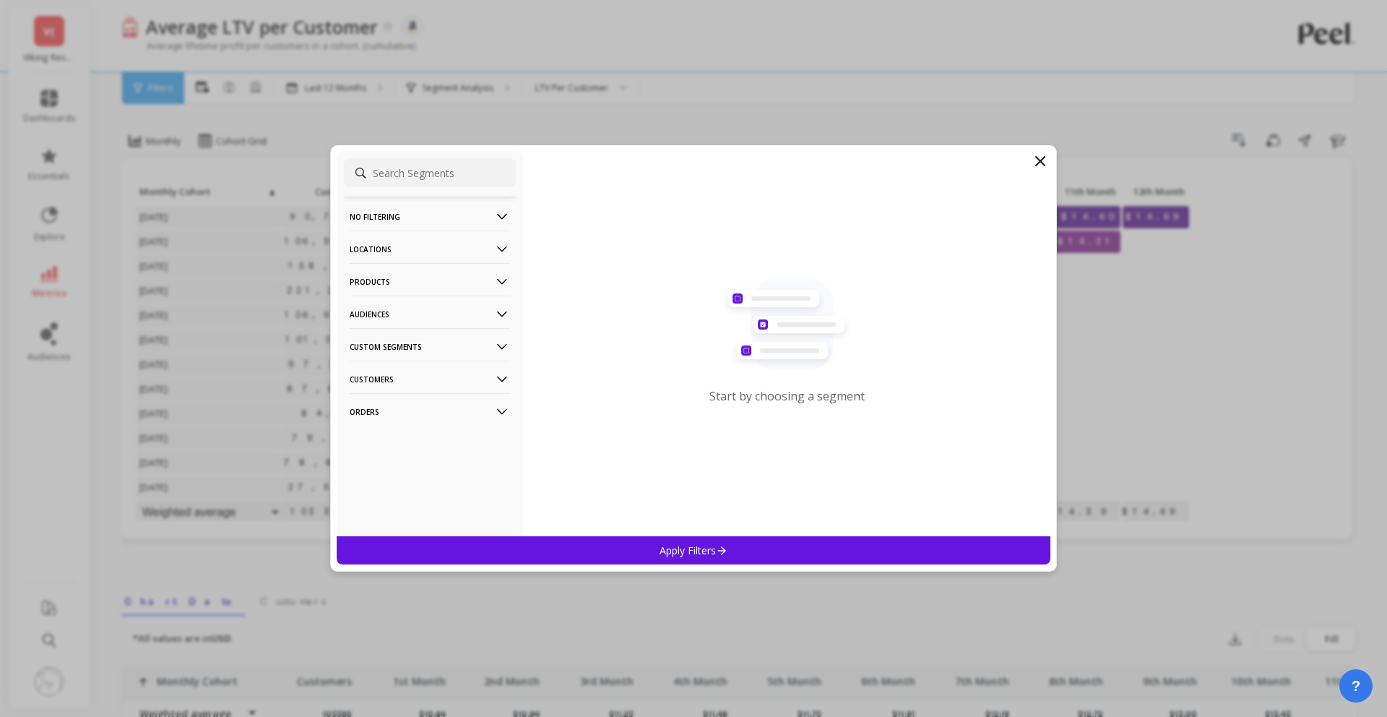
click at [1043, 168] on icon at bounding box center [1039, 160] width 17 height 17
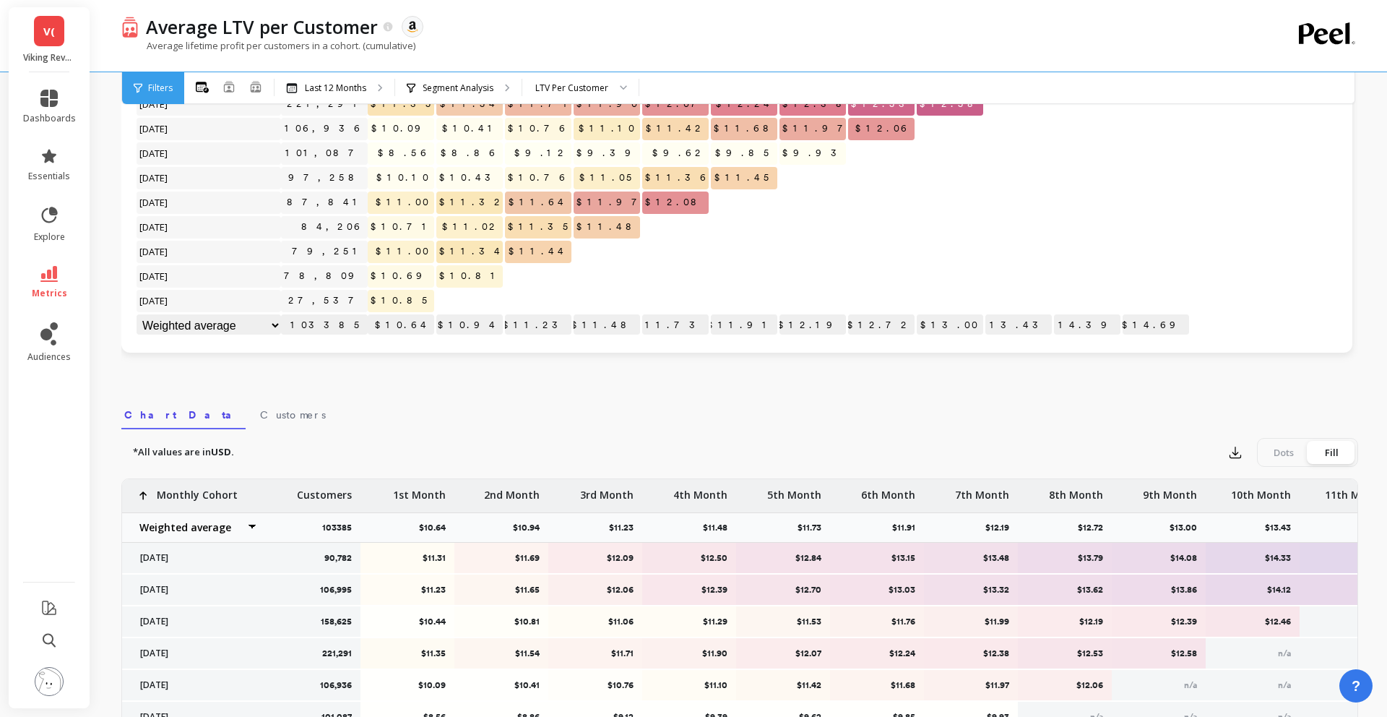
scroll to position [289, 0]
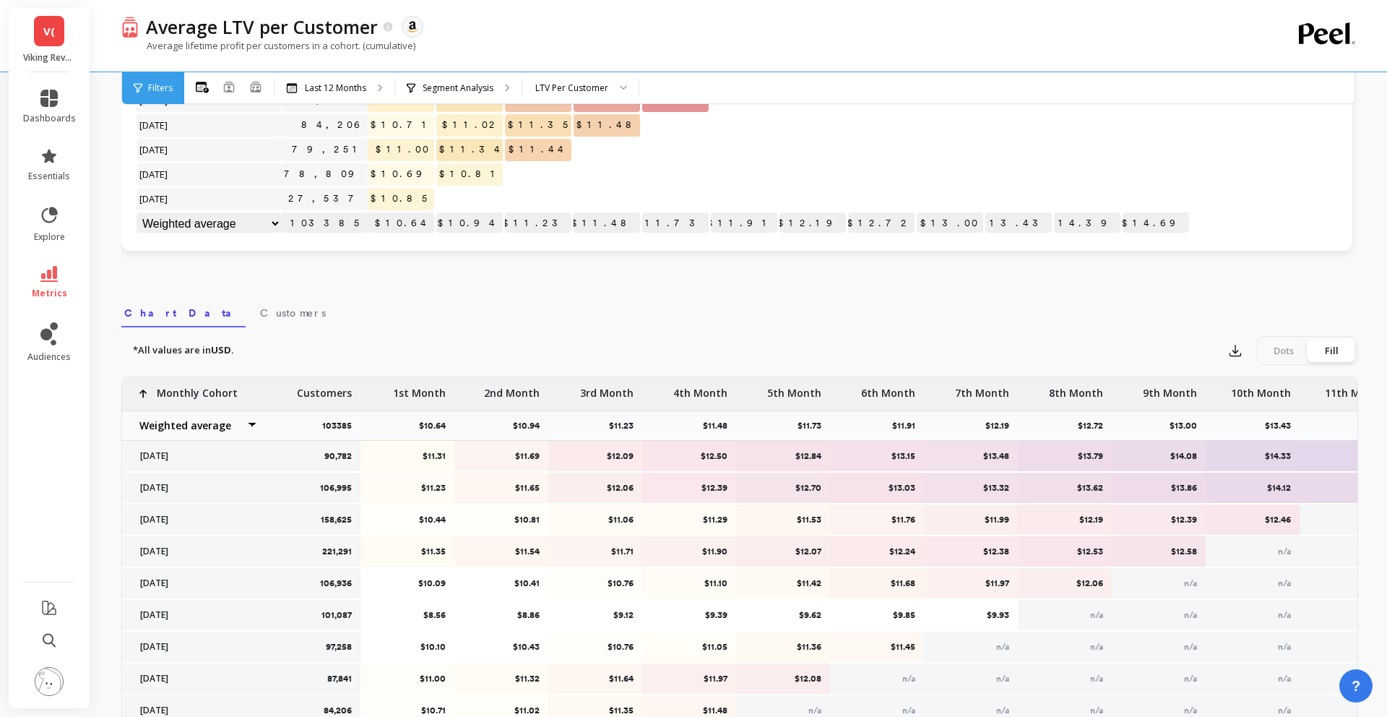
click at [55, 45] on link "V(" at bounding box center [49, 31] width 30 height 30
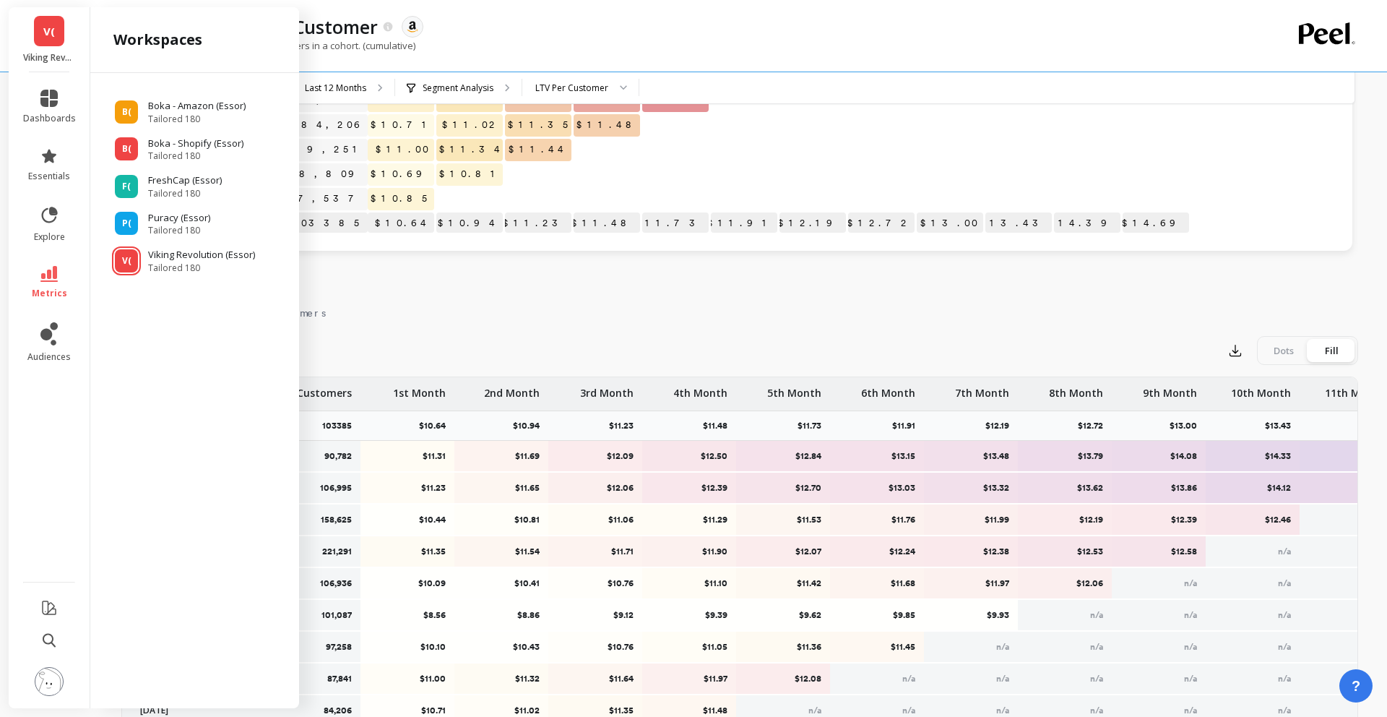
click at [56, 46] on link "V(" at bounding box center [49, 31] width 30 height 30
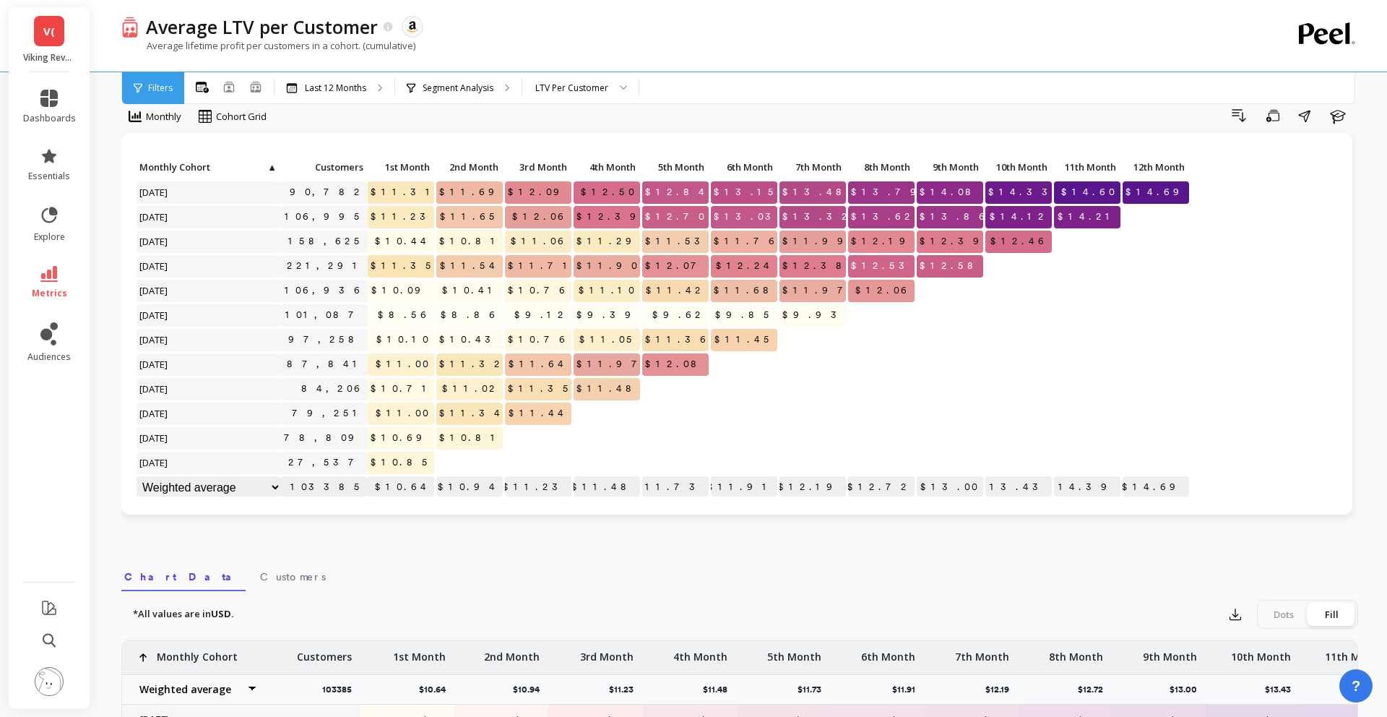
scroll to position [0, 0]
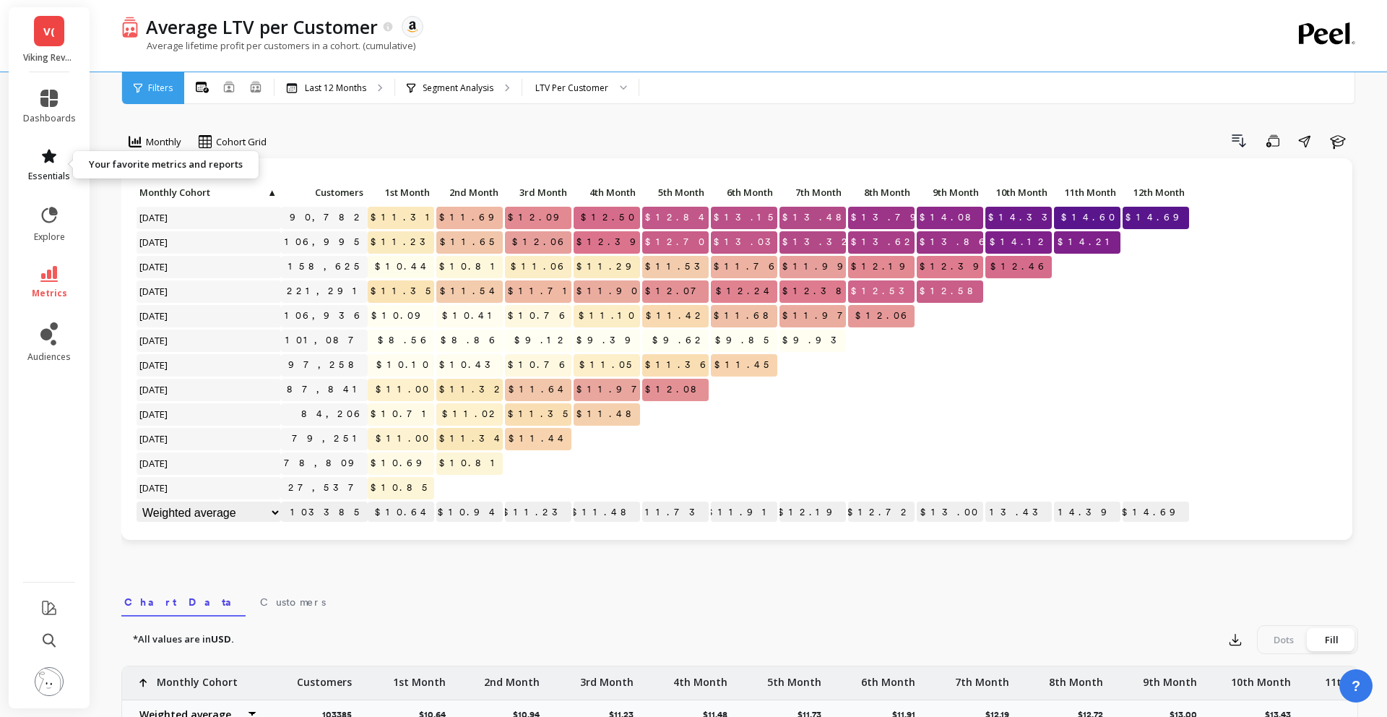
click at [56, 171] on span "essentials" at bounding box center [49, 176] width 42 height 12
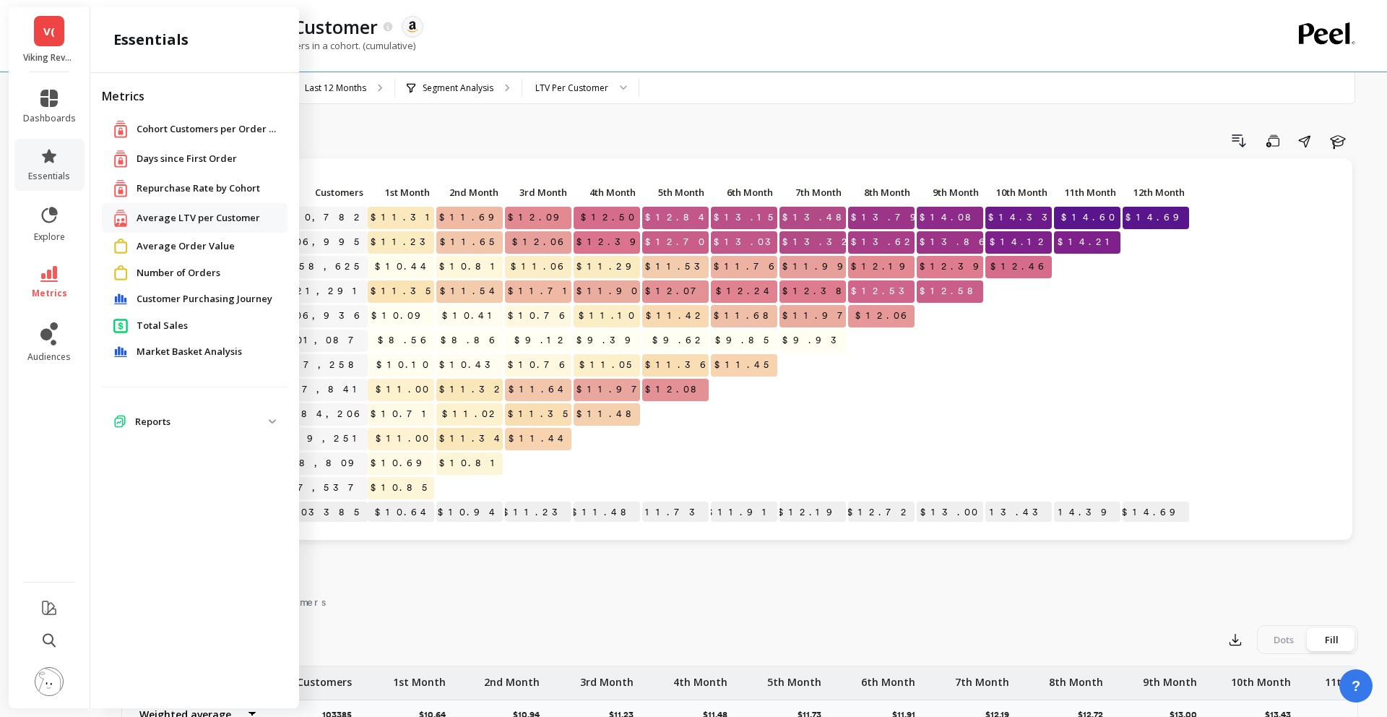
click at [56, 53] on p "Viking Revolution (Essor)" at bounding box center [49, 58] width 53 height 12
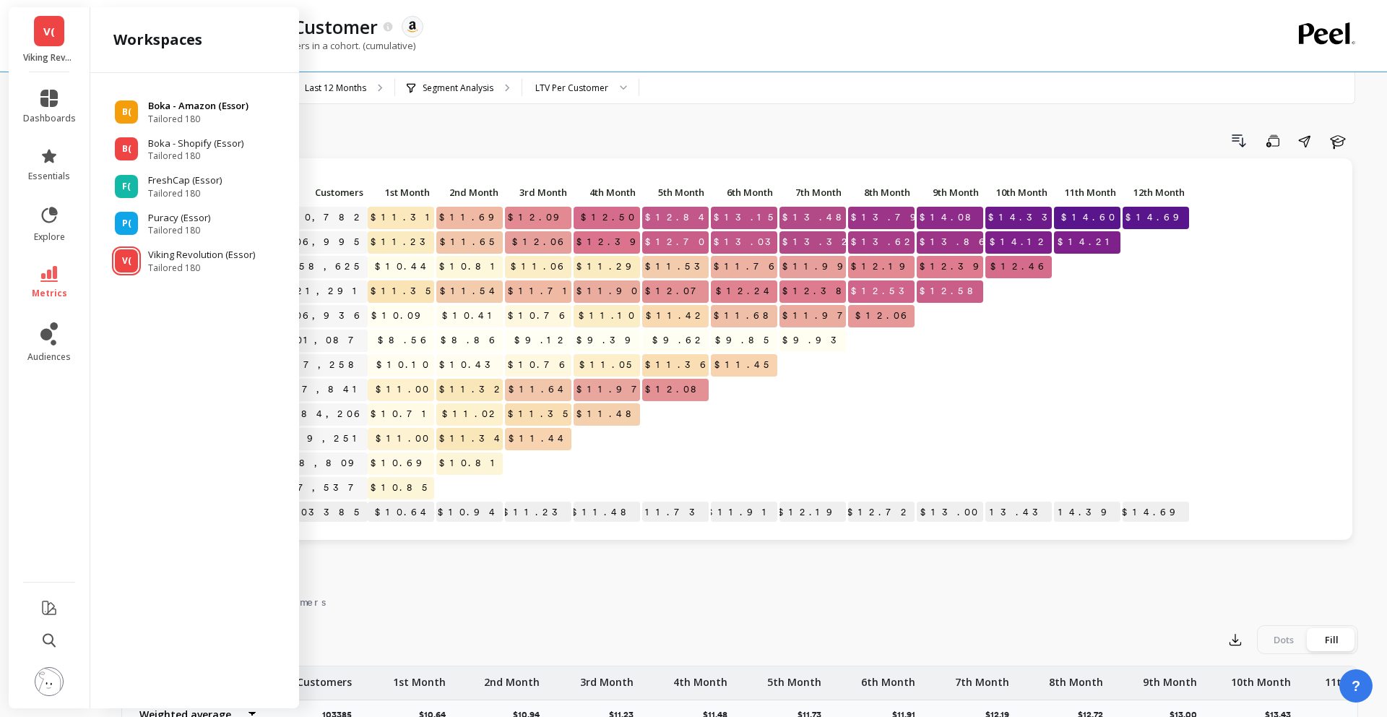
click at [122, 122] on div "B(" at bounding box center [126, 111] width 23 height 23
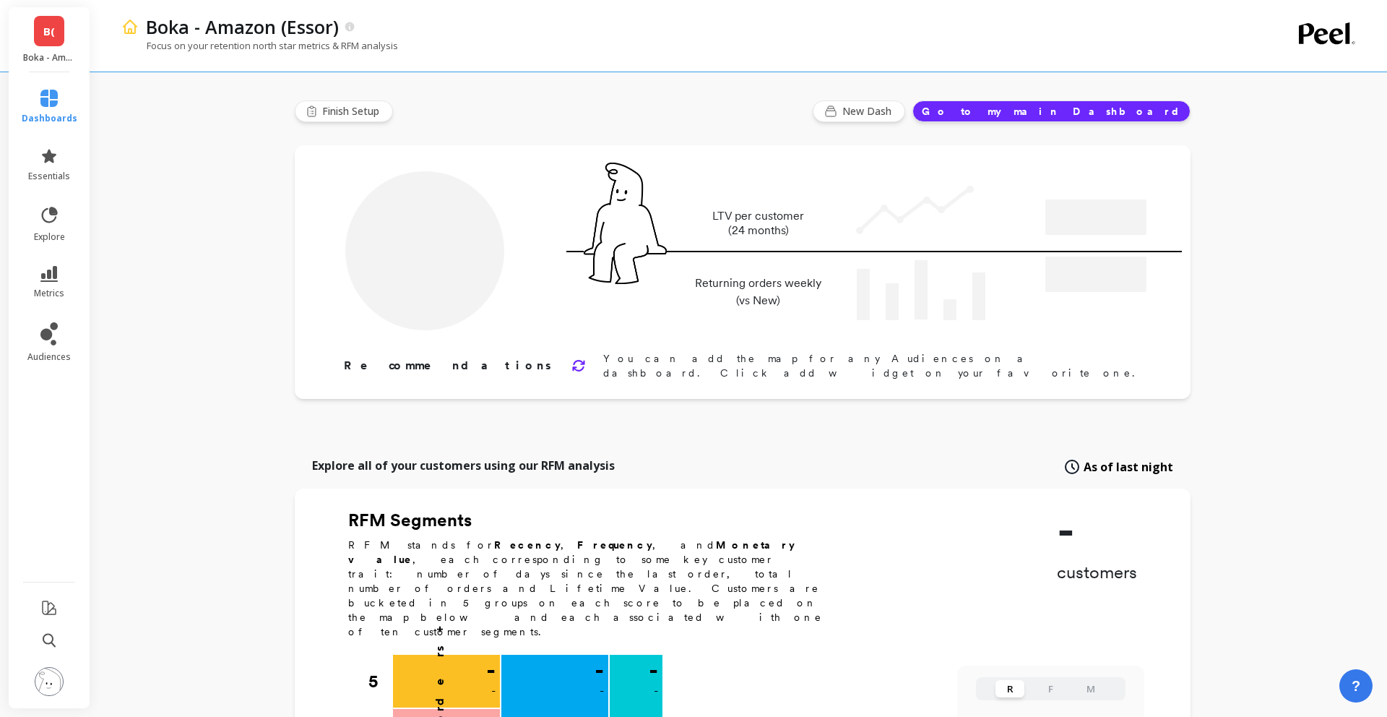
type input "Champions"
type input "241787"
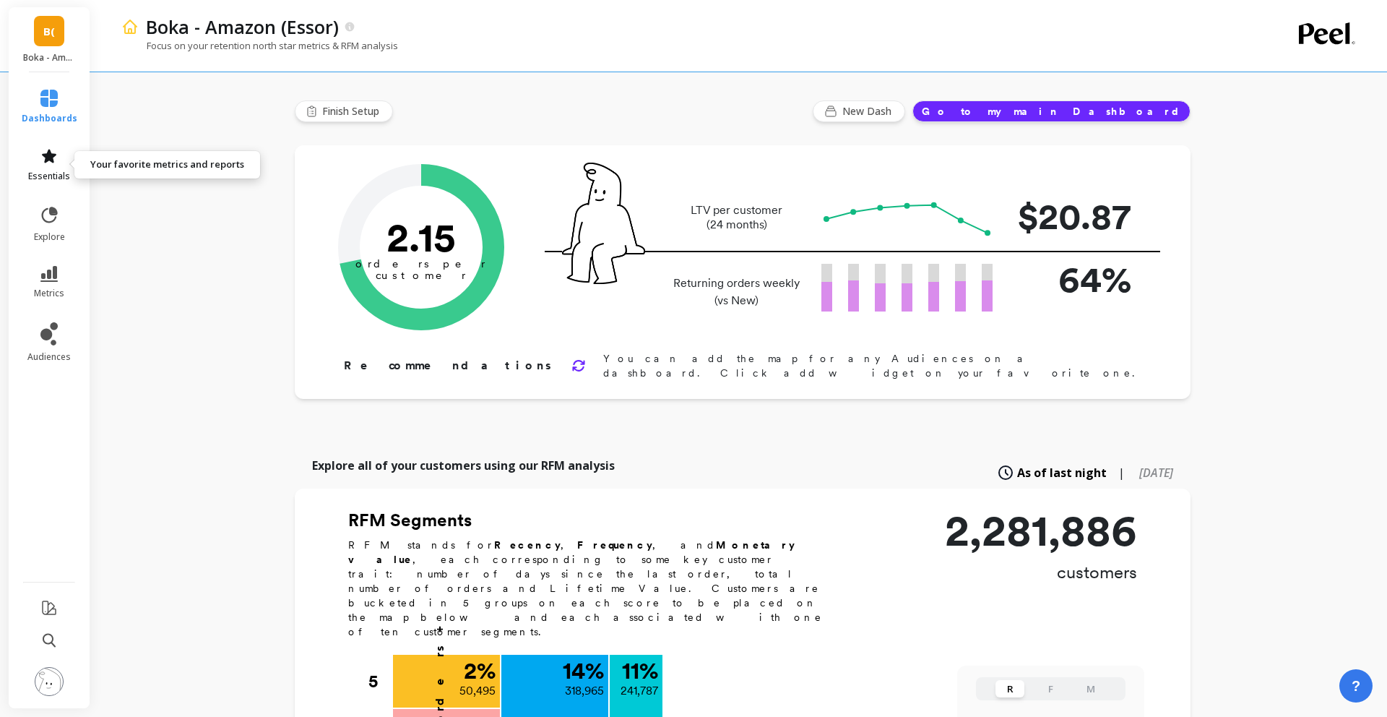
click at [47, 162] on icon at bounding box center [48, 155] width 17 height 17
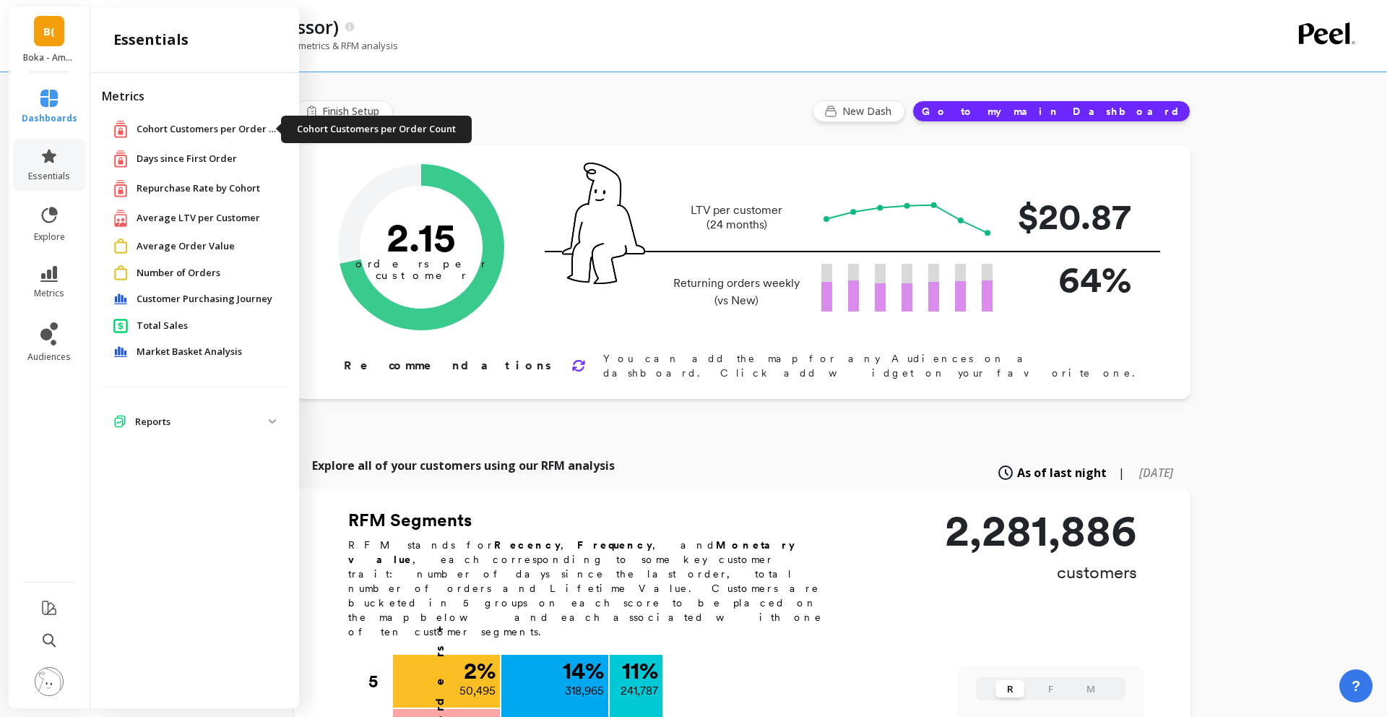
click at [158, 133] on span "Cohort Customers per Order Count" at bounding box center [209, 129] width 144 height 14
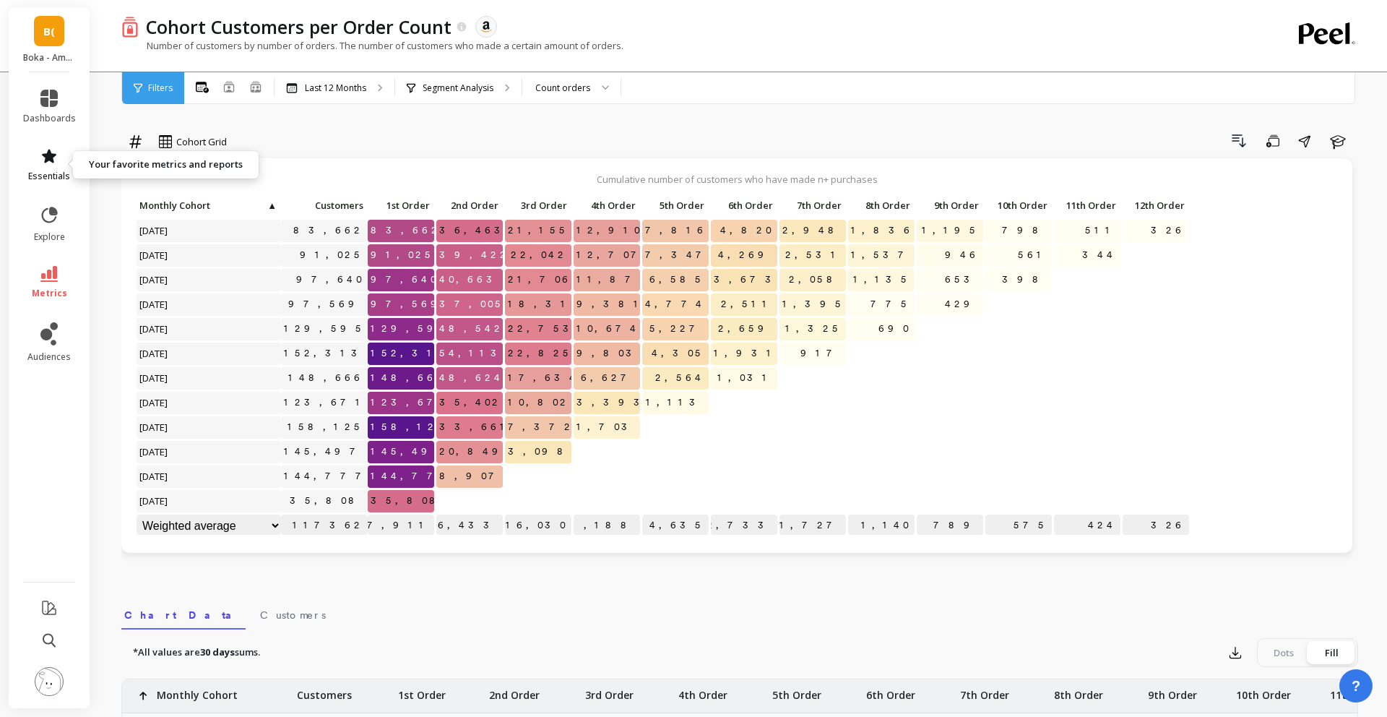
click at [53, 176] on span "essentials" at bounding box center [49, 176] width 42 height 12
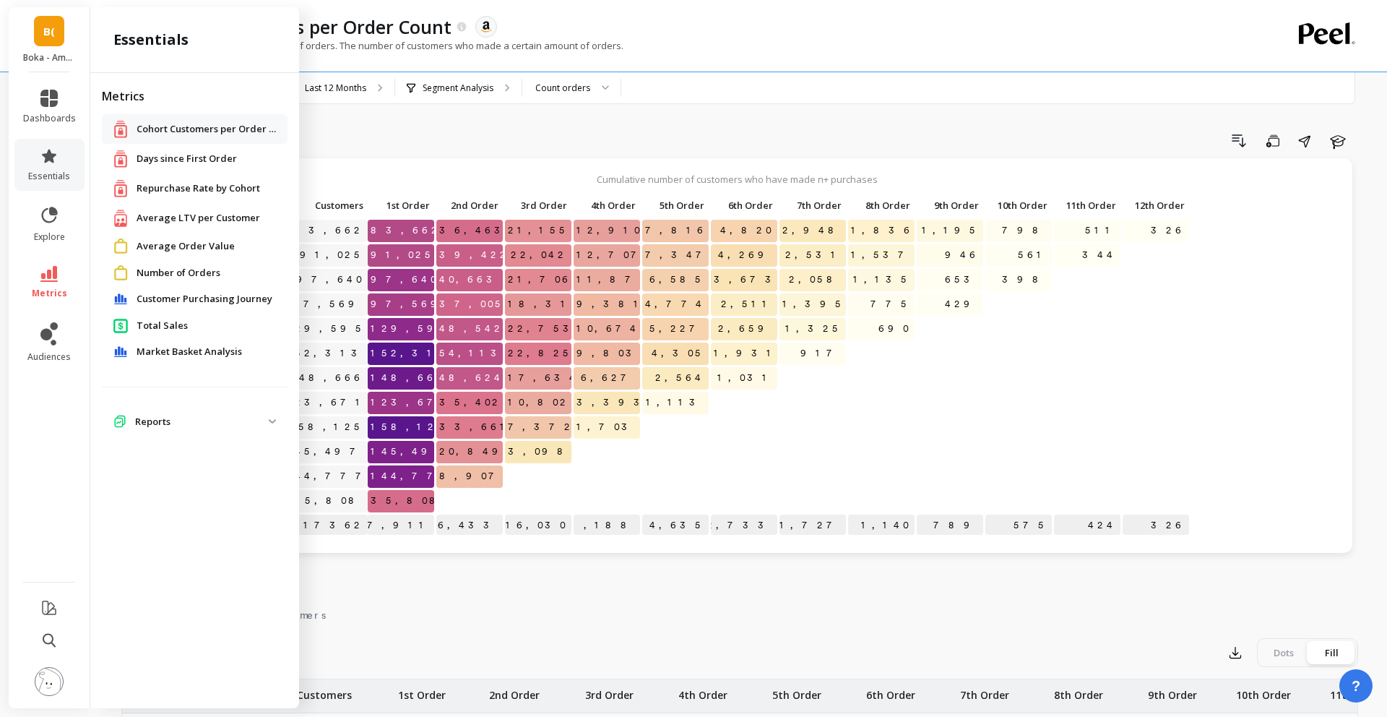
click at [171, 218] on span "Average LTV per Customer" at bounding box center [199, 218] width 124 height 14
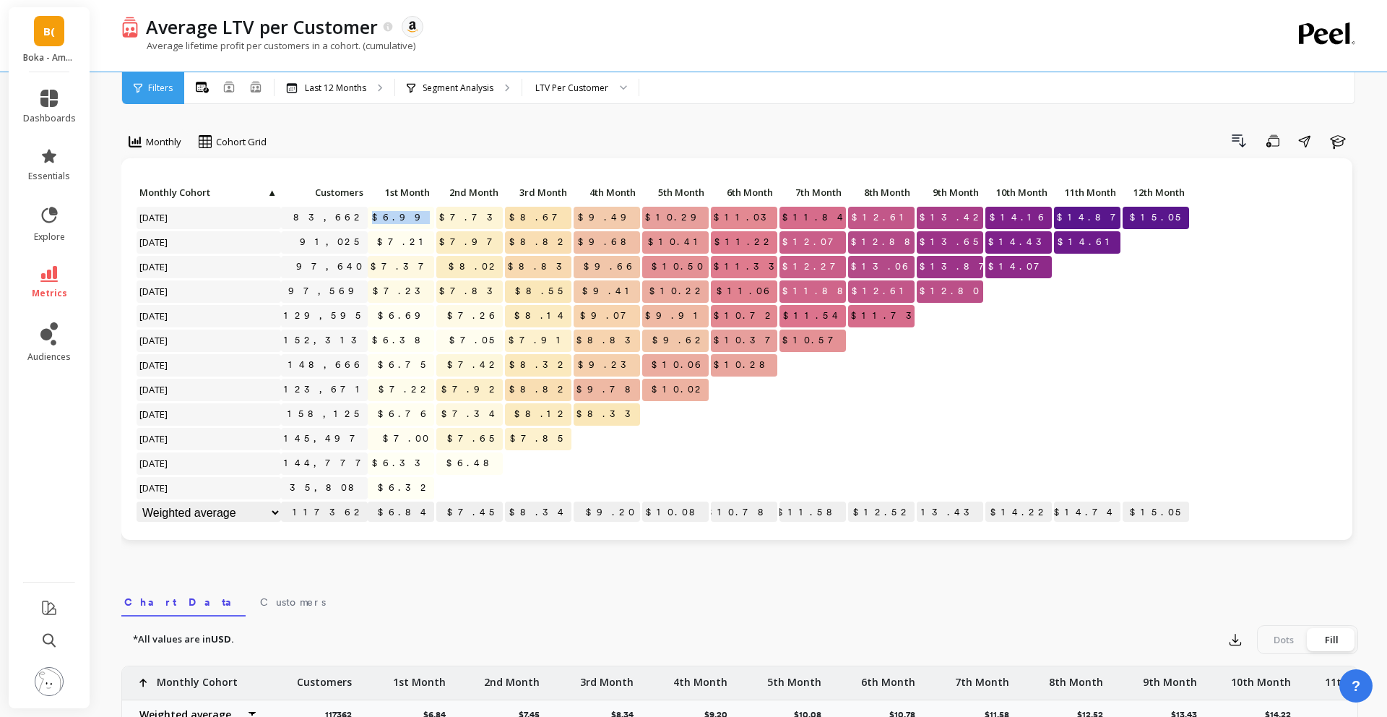
drag, startPoint x: 407, startPoint y: 222, endPoint x: 427, endPoint y: 221, distance: 20.2
click at [428, 221] on span "$6.99" at bounding box center [401, 218] width 65 height 22
click at [602, 85] on div "LTV Per Customer" at bounding box center [571, 88] width 73 height 14
click at [61, 282] on link "metrics" at bounding box center [49, 282] width 53 height 33
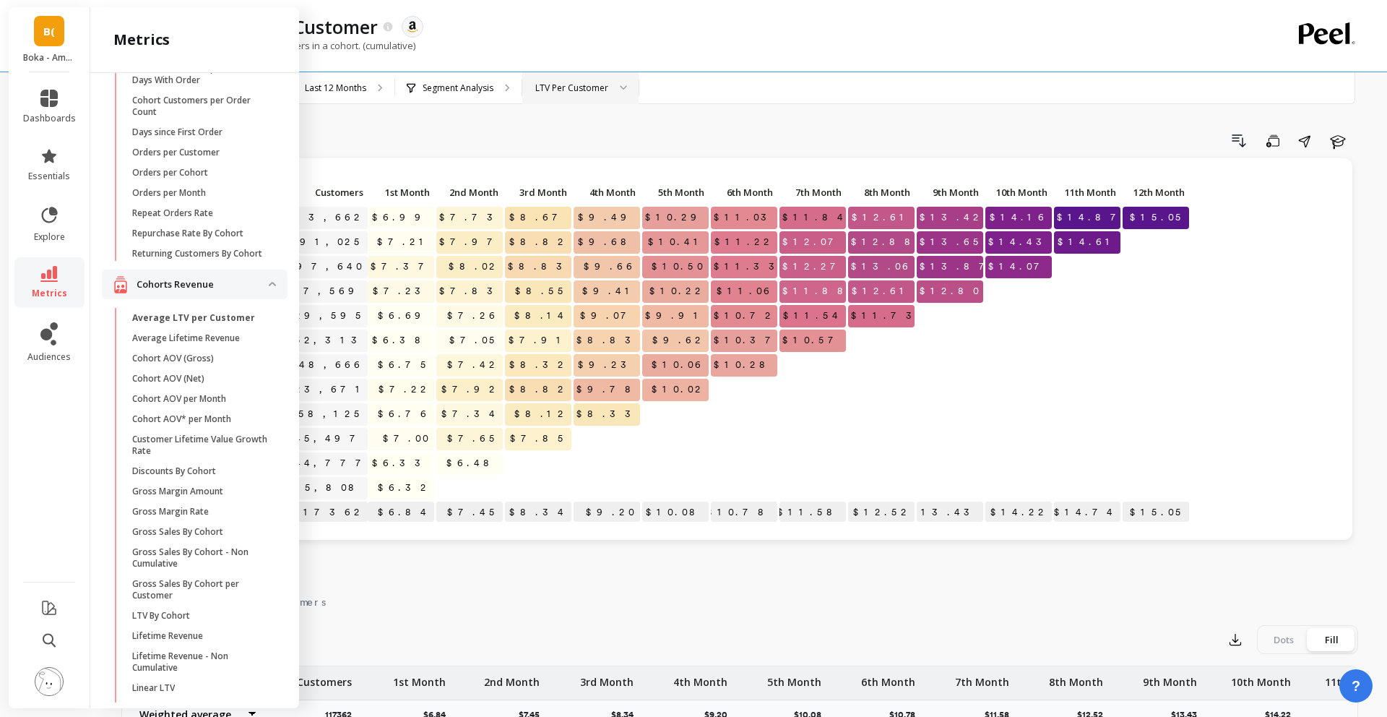
scroll to position [69, 0]
click at [166, 340] on p "Average Lifetime Revenue" at bounding box center [186, 337] width 108 height 12
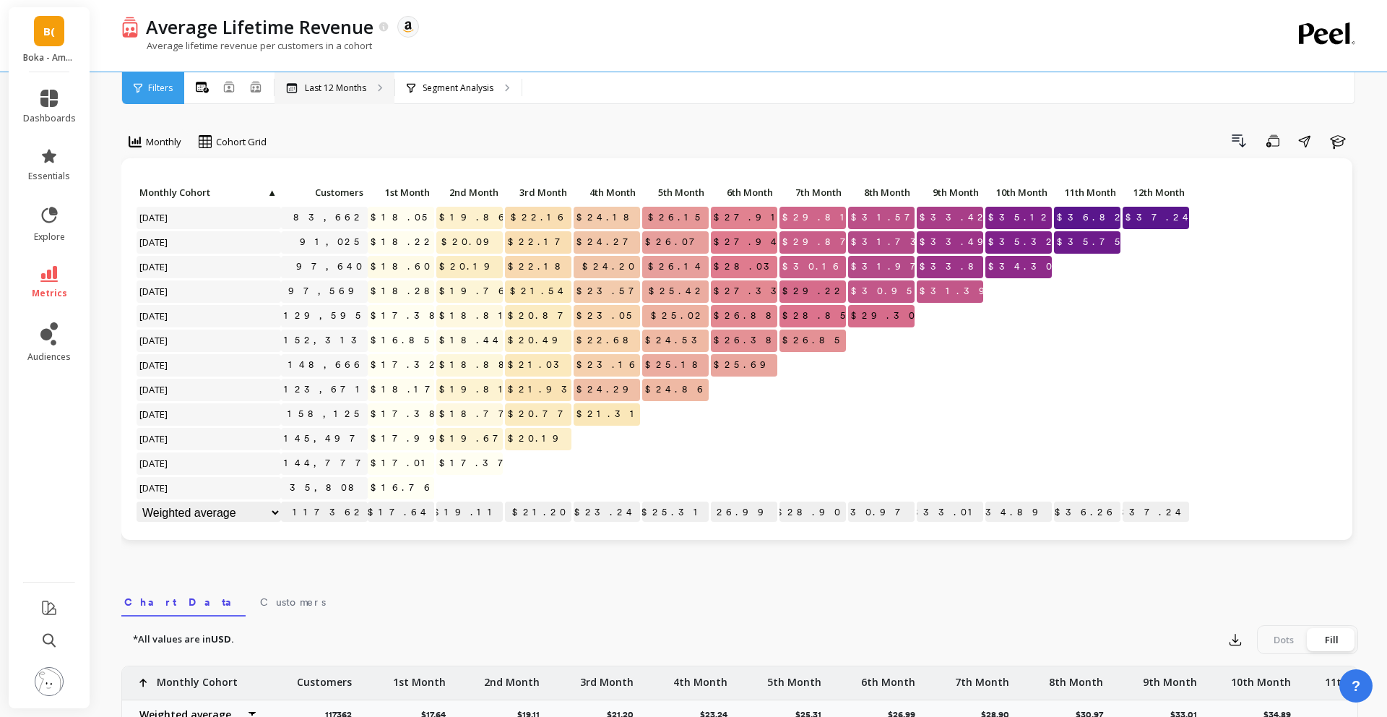
click at [346, 95] on div "Last 12 Months" at bounding box center [334, 88] width 120 height 32
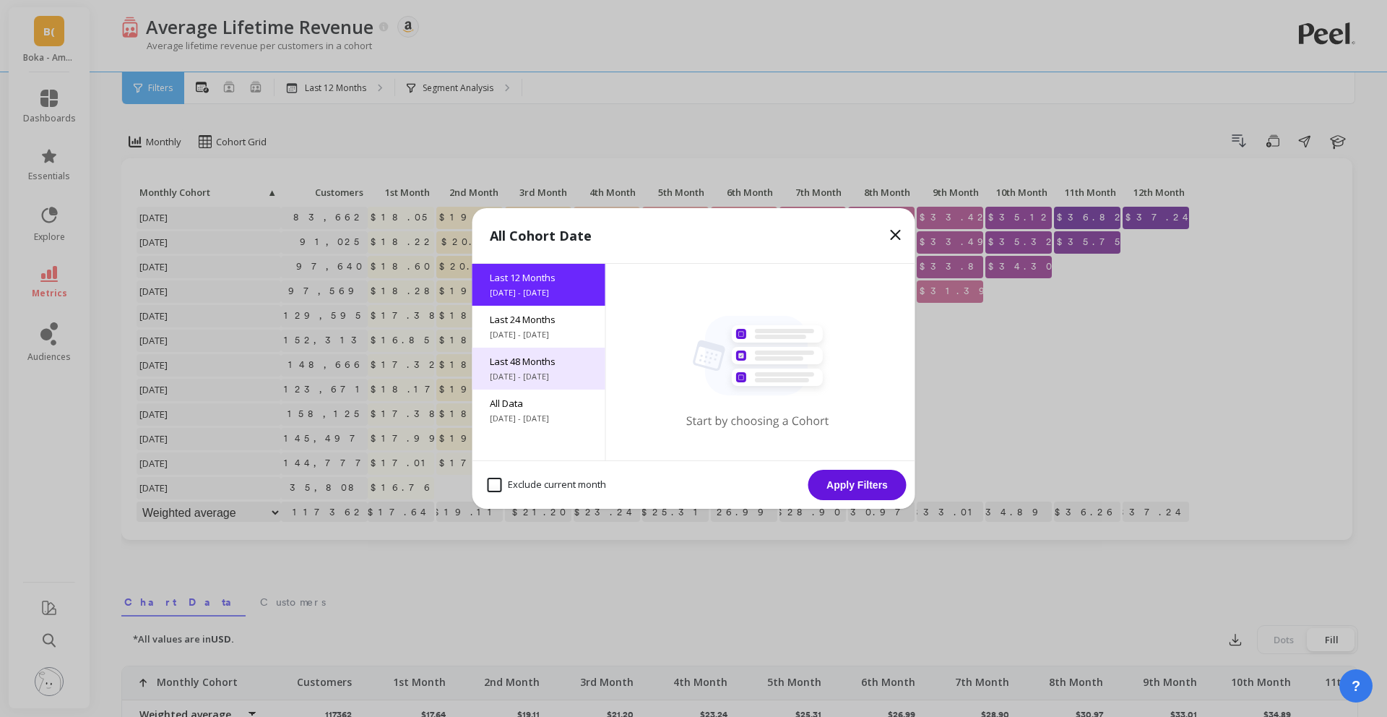
click at [506, 357] on span "Last 48 Months" at bounding box center [539, 361] width 98 height 13
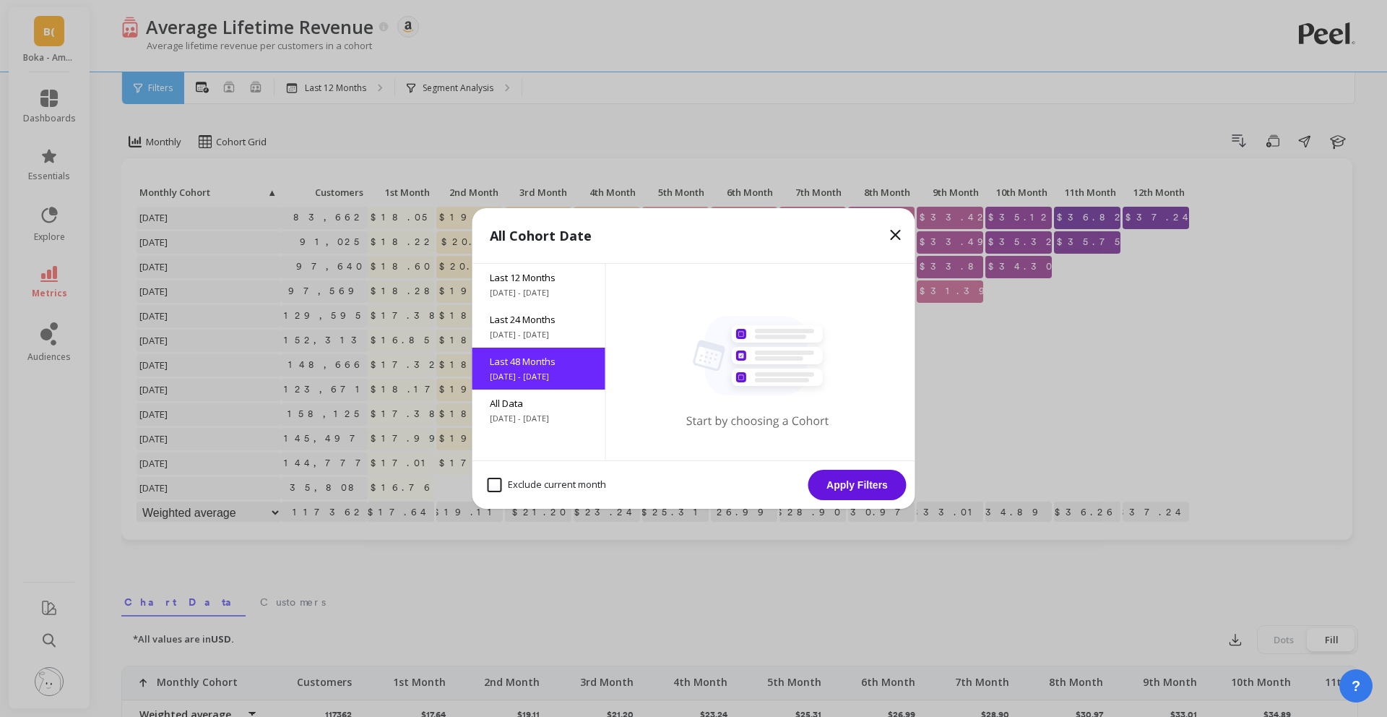
click at [882, 484] on button "Apply Filters" at bounding box center [857, 485] width 98 height 30
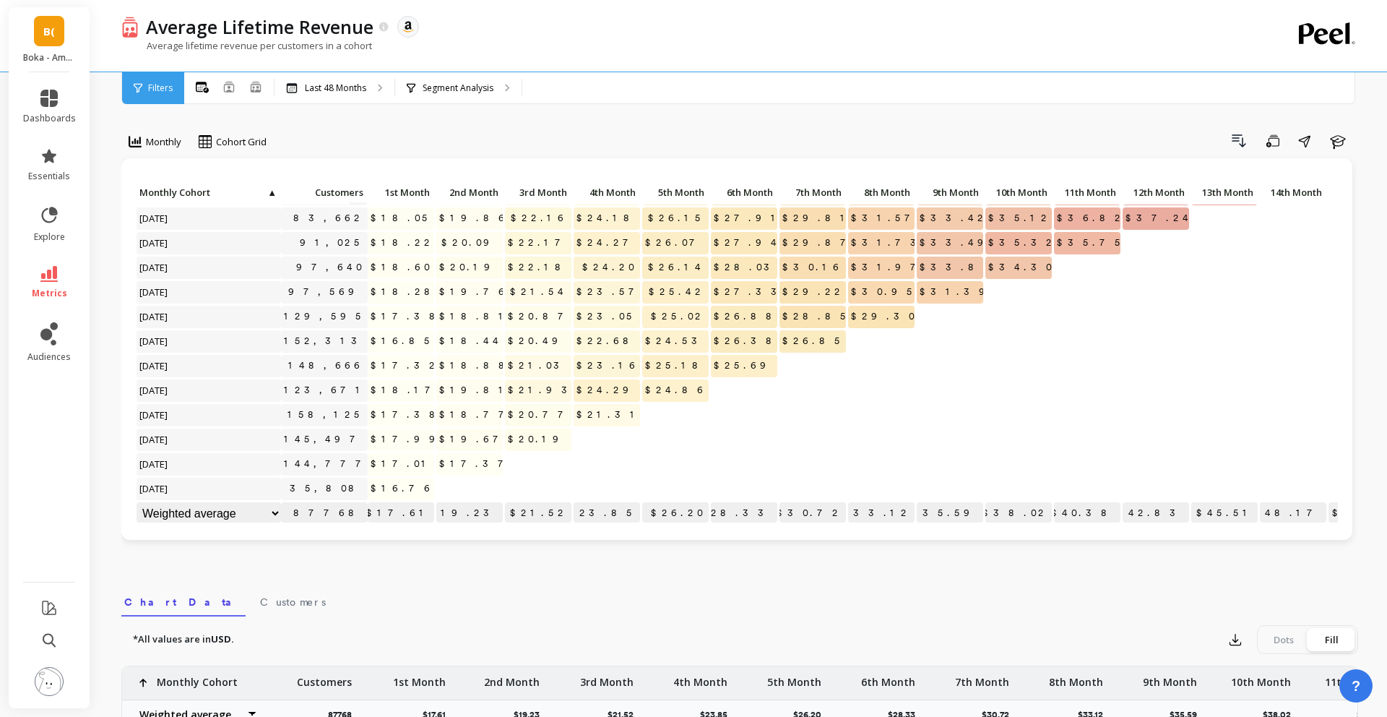
scroll to position [345, 0]
click at [44, 45] on link "B(" at bounding box center [49, 31] width 30 height 30
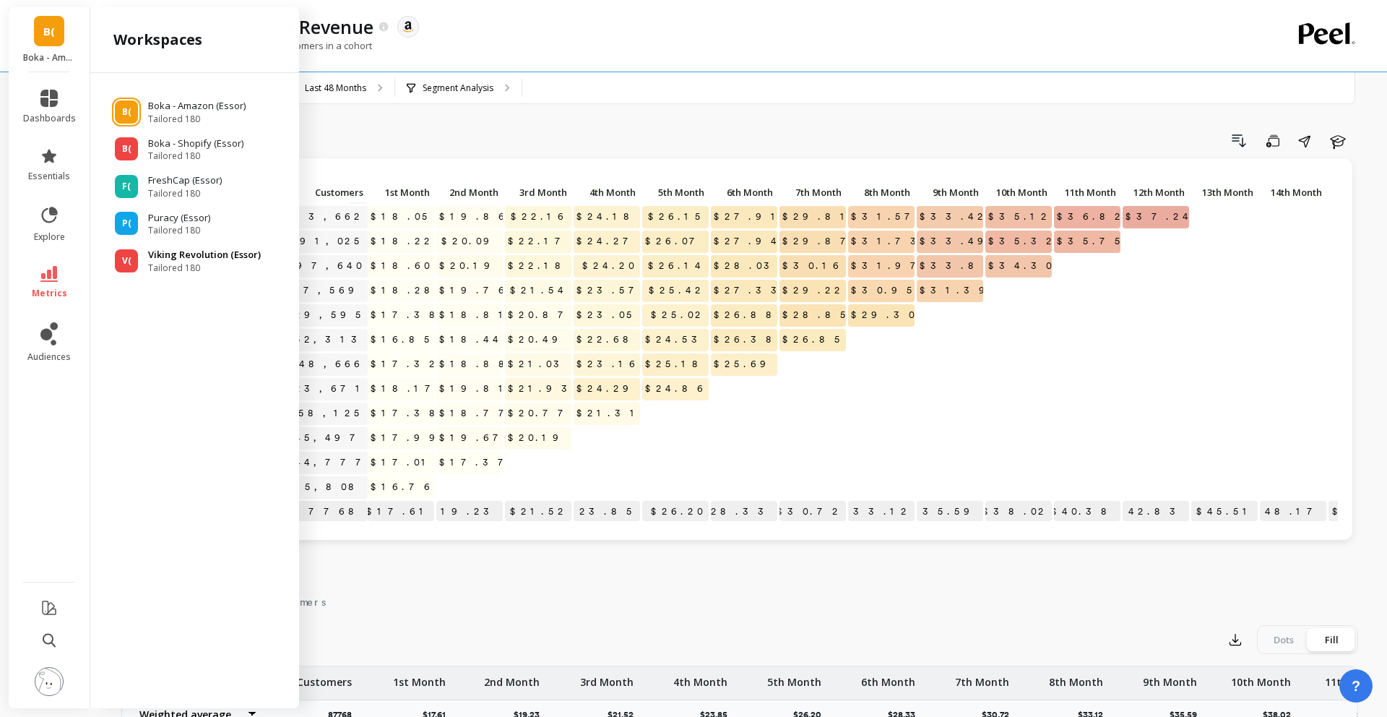
click at [126, 263] on span "V(" at bounding box center [126, 261] width 9 height 12
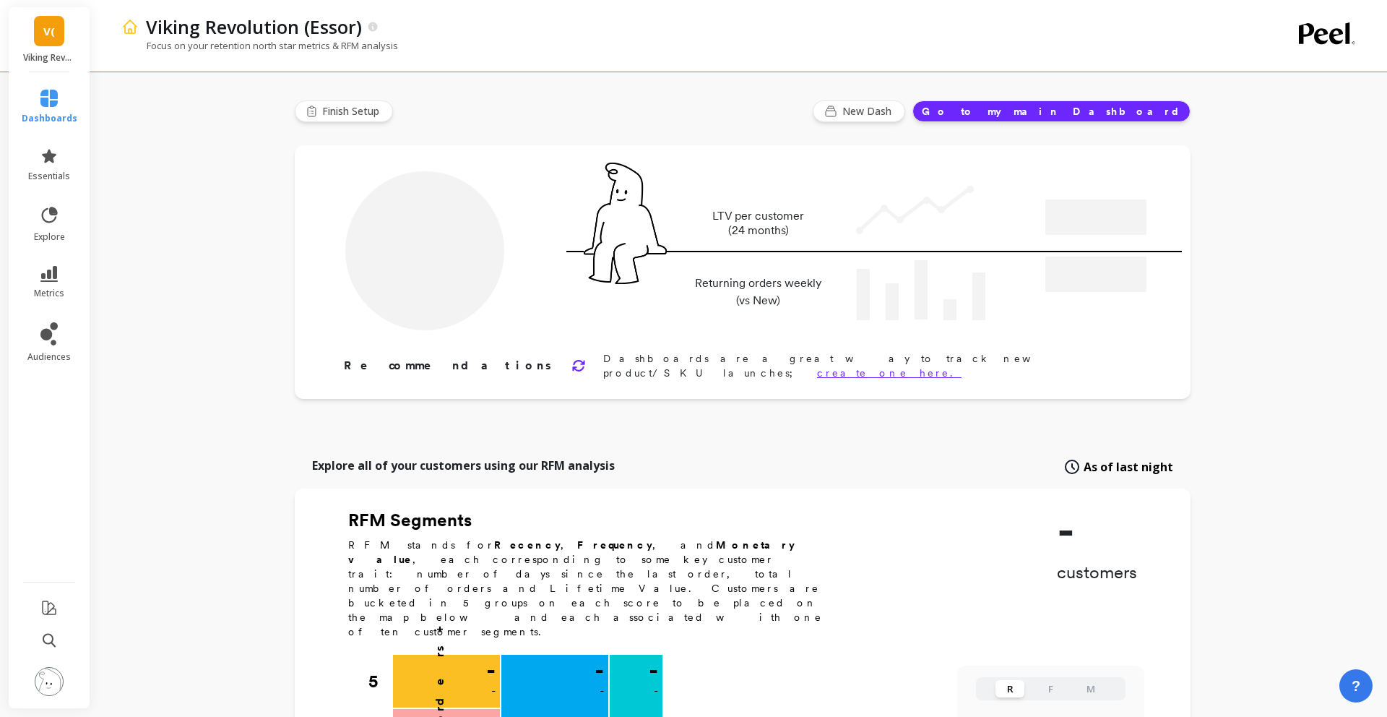
type input "Champions"
type input "217034"
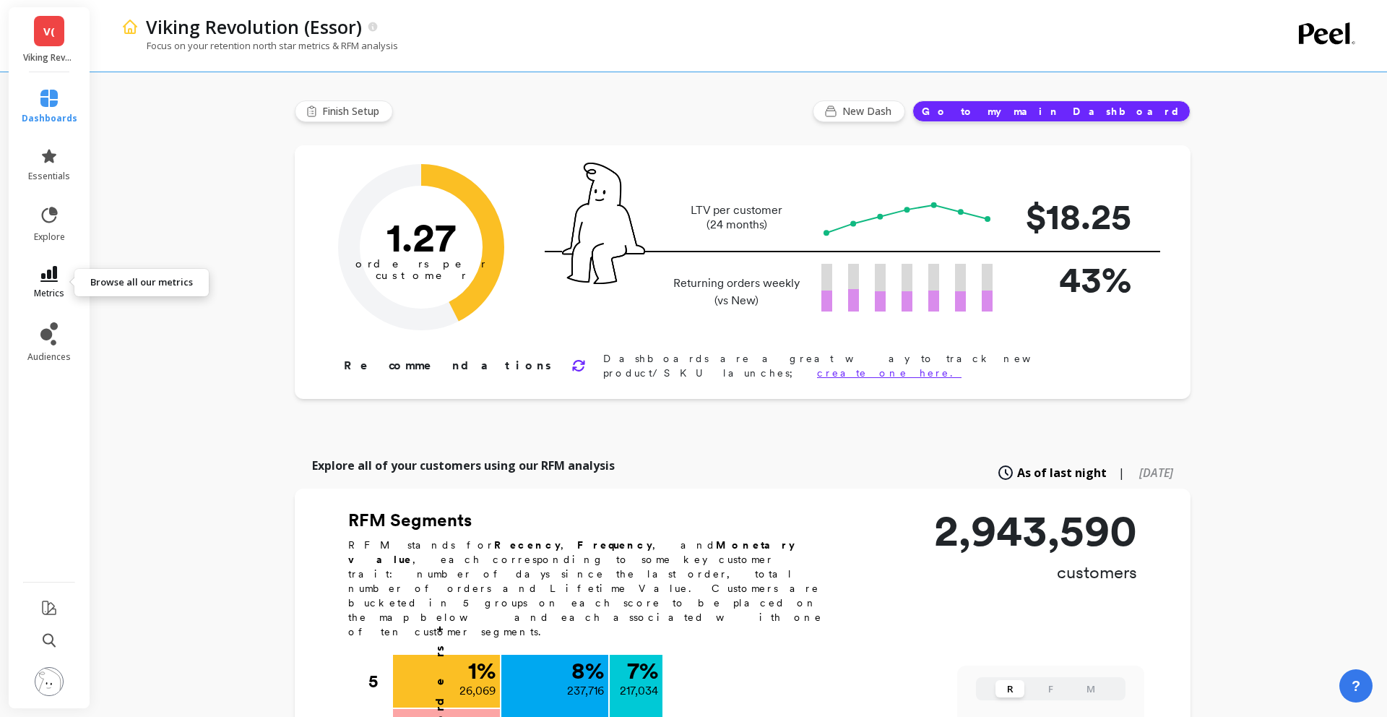
click at [59, 272] on link "metrics" at bounding box center [50, 282] width 56 height 33
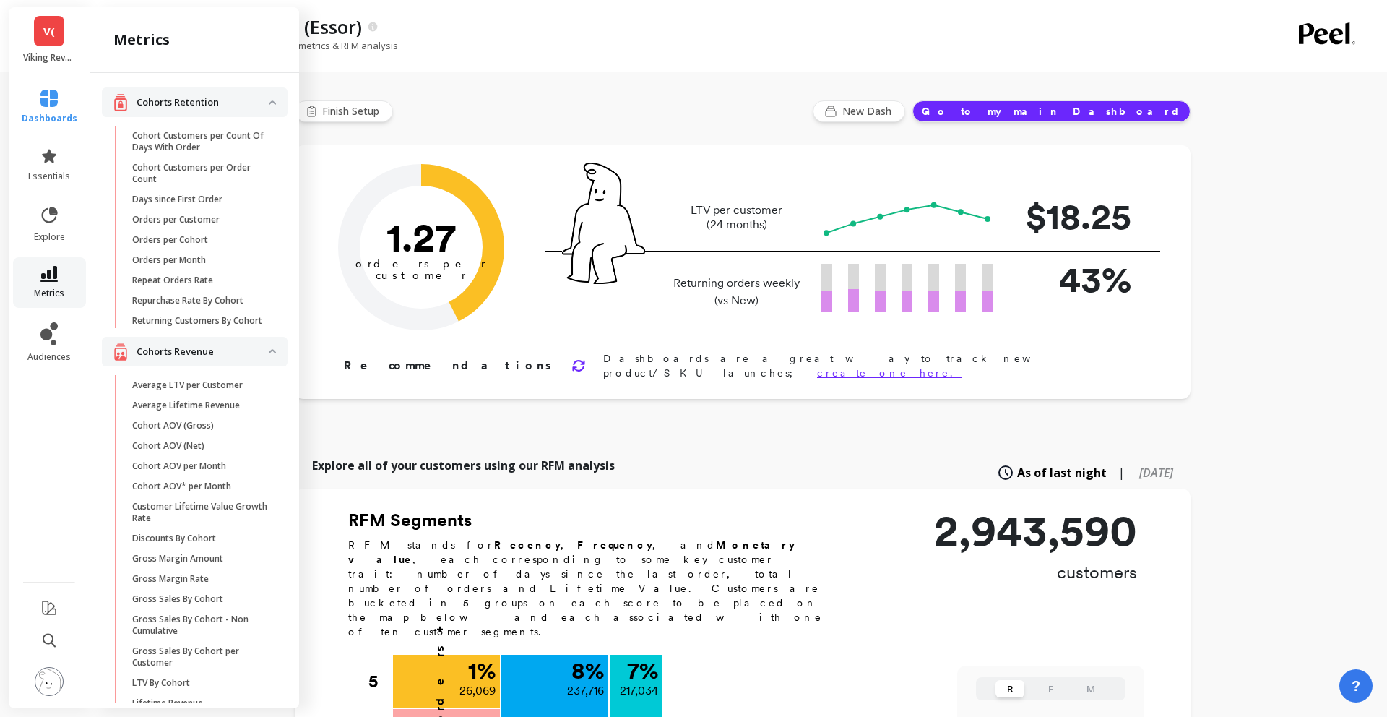
scroll to position [69, 0]
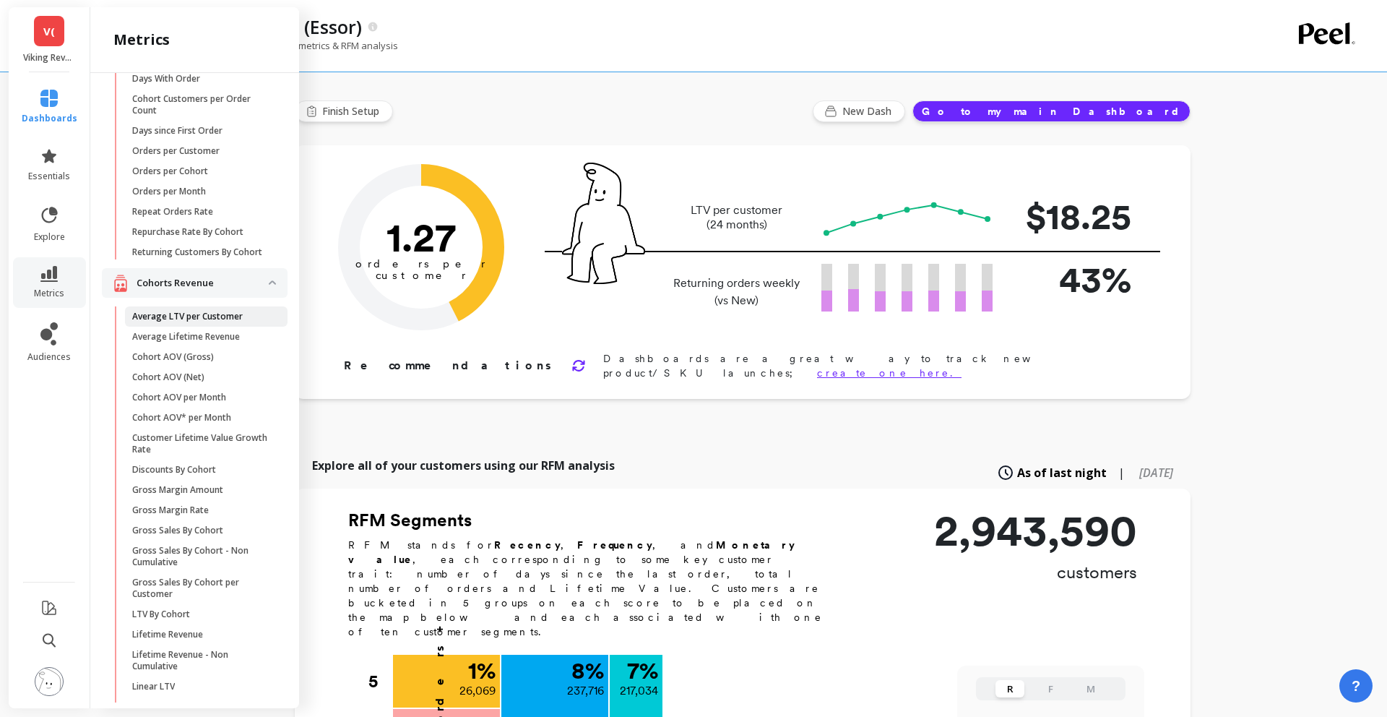
click at [198, 321] on p "Average LTV per Customer" at bounding box center [187, 317] width 111 height 12
